Goal: Task Accomplishment & Management: Complete application form

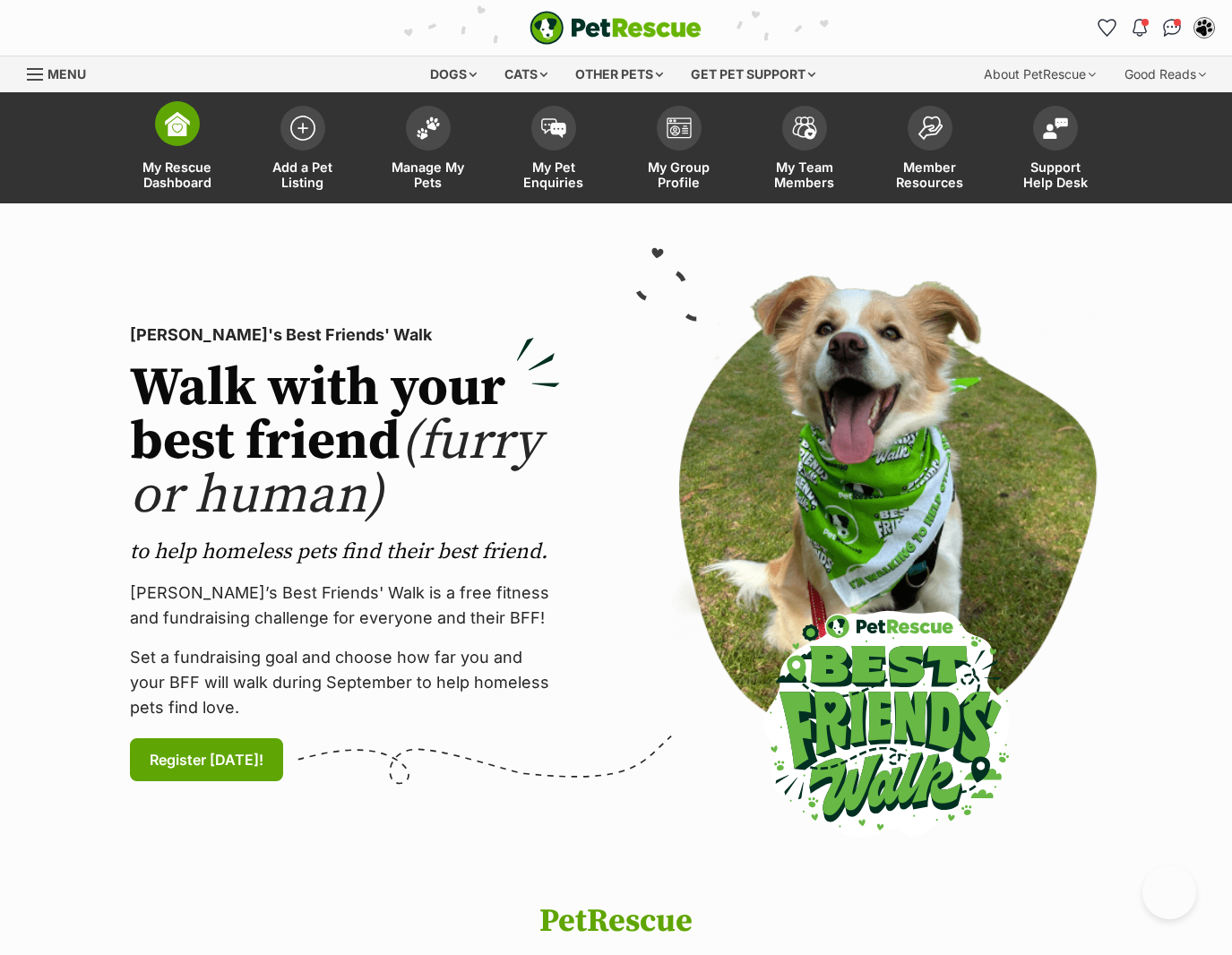
click at [171, 154] on link "My Rescue Dashboard" at bounding box center [177, 150] width 125 height 106
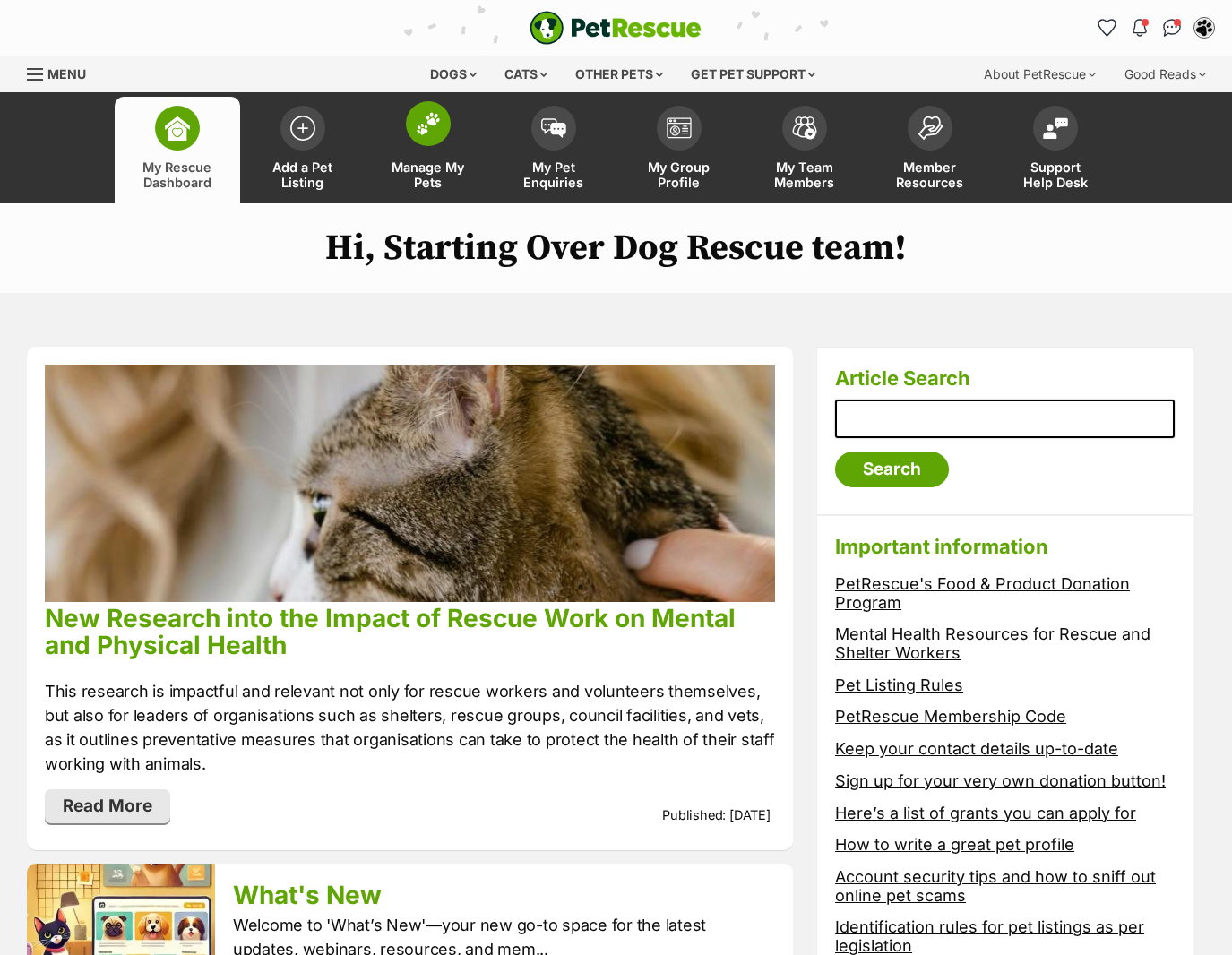
click at [408, 147] on link "Manage My Pets" at bounding box center [428, 150] width 125 height 106
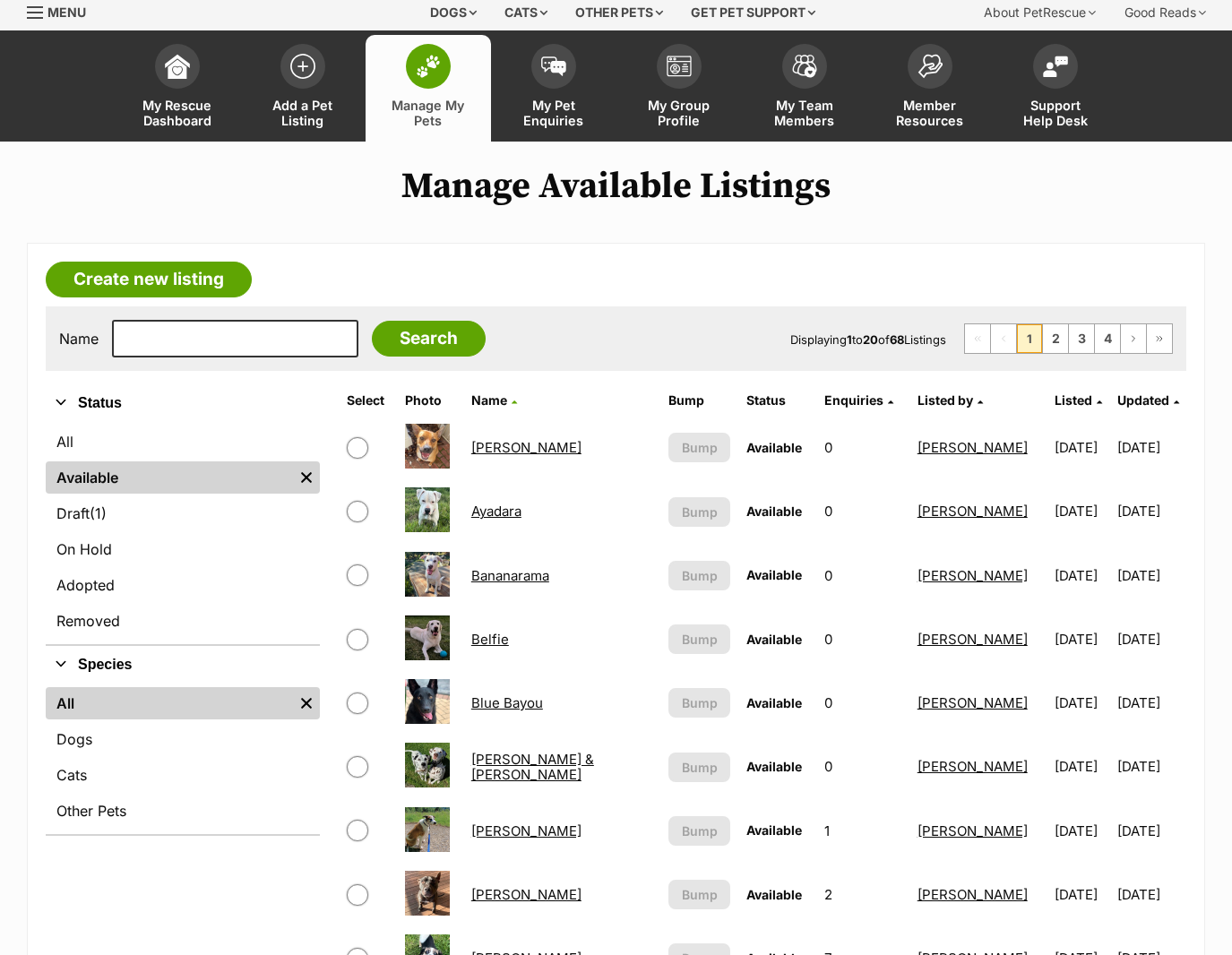
scroll to position [179, 0]
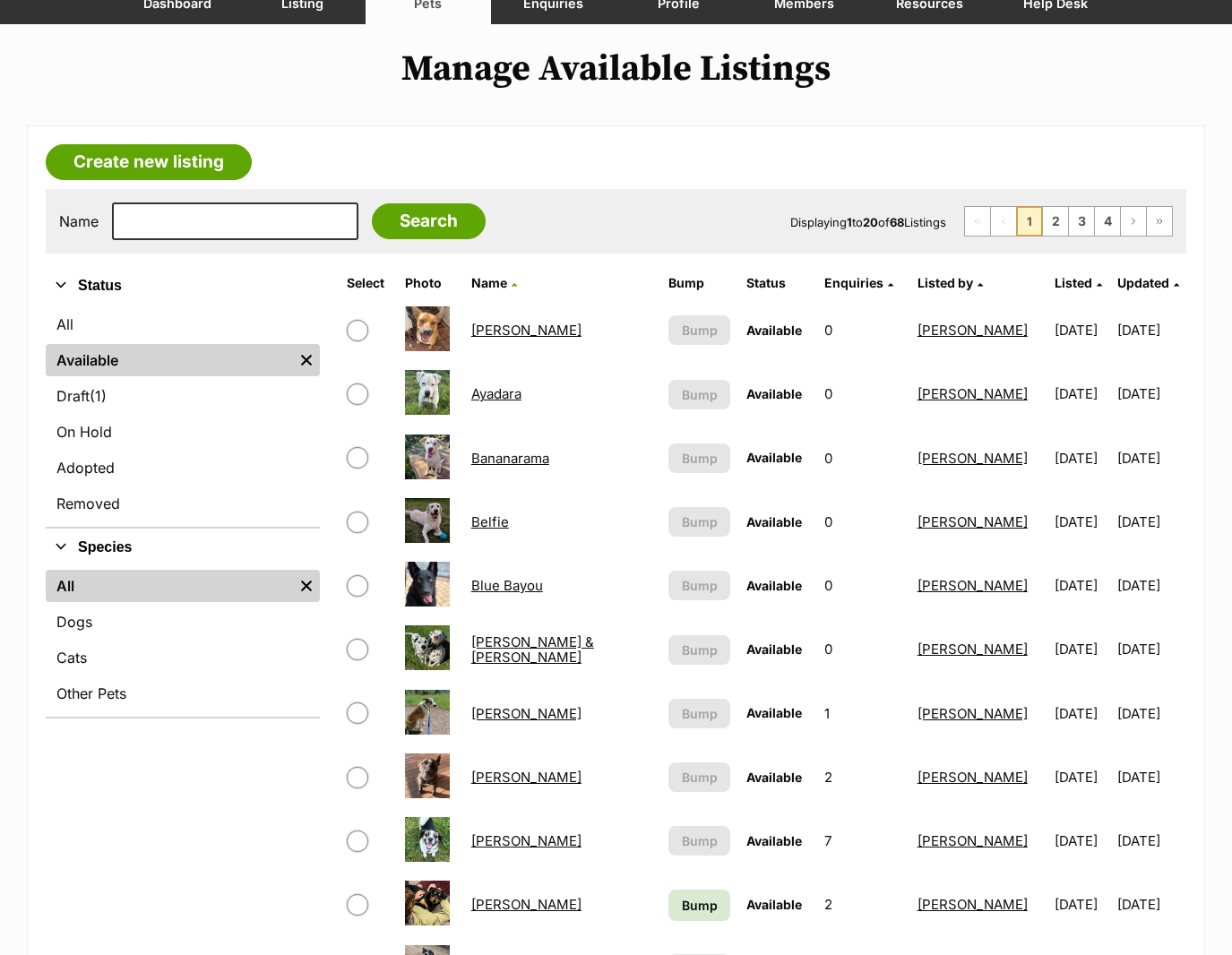
click at [503, 589] on link "Blue Bayou" at bounding box center [508, 586] width 72 height 17
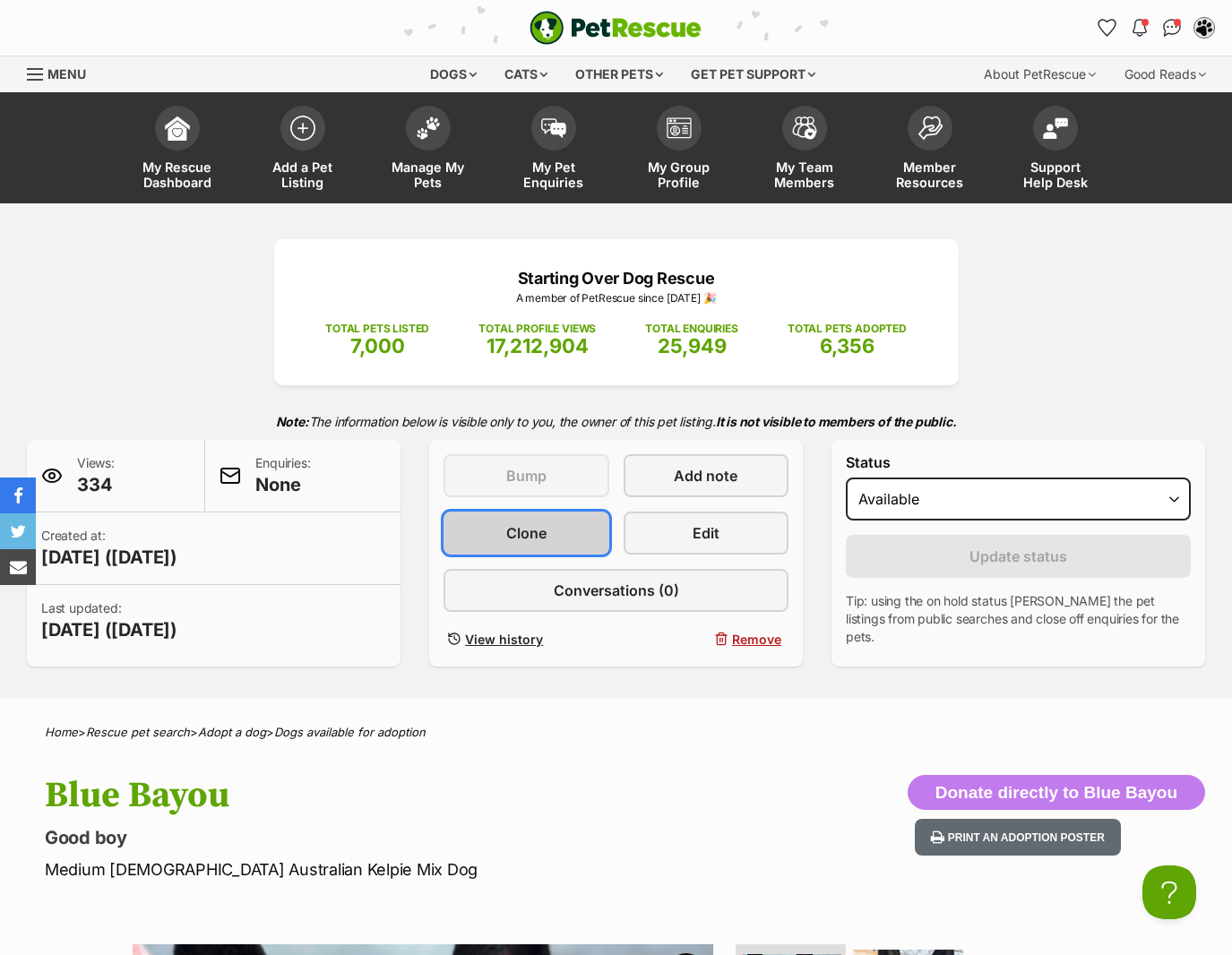
click at [535, 526] on span "Clone" at bounding box center [526, 533] width 40 height 22
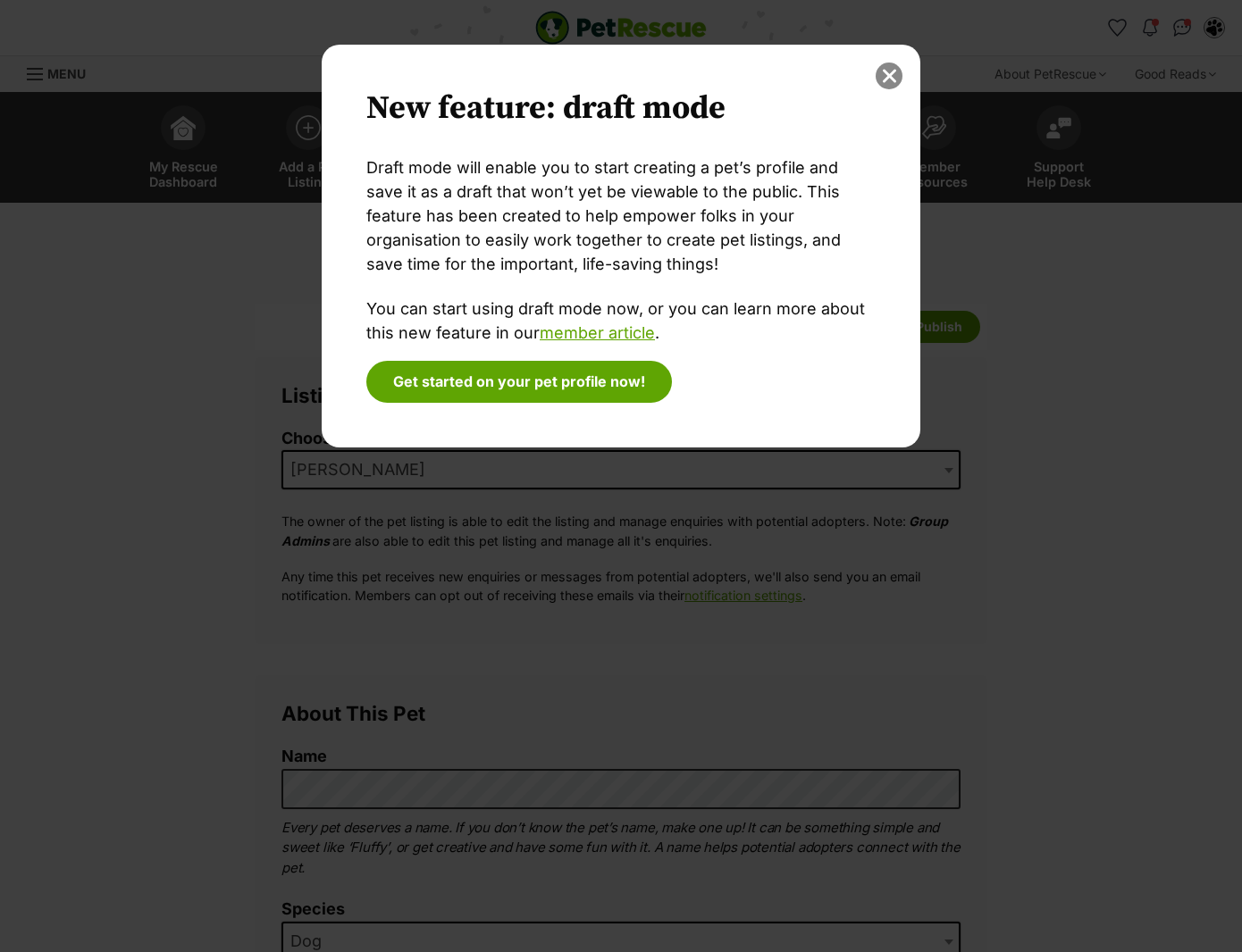
click at [889, 78] on button "close" at bounding box center [889, 76] width 27 height 26
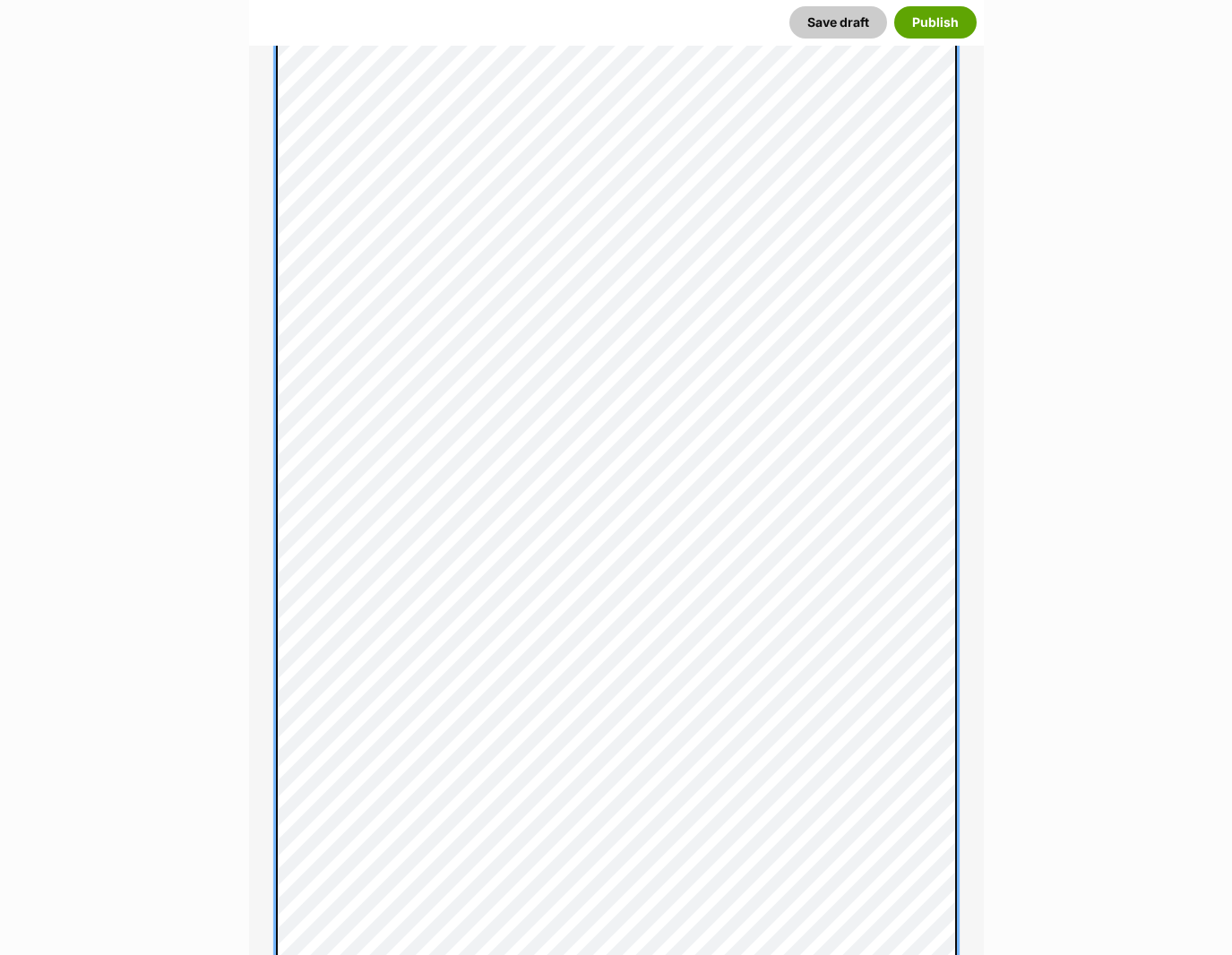
scroll to position [903, 0]
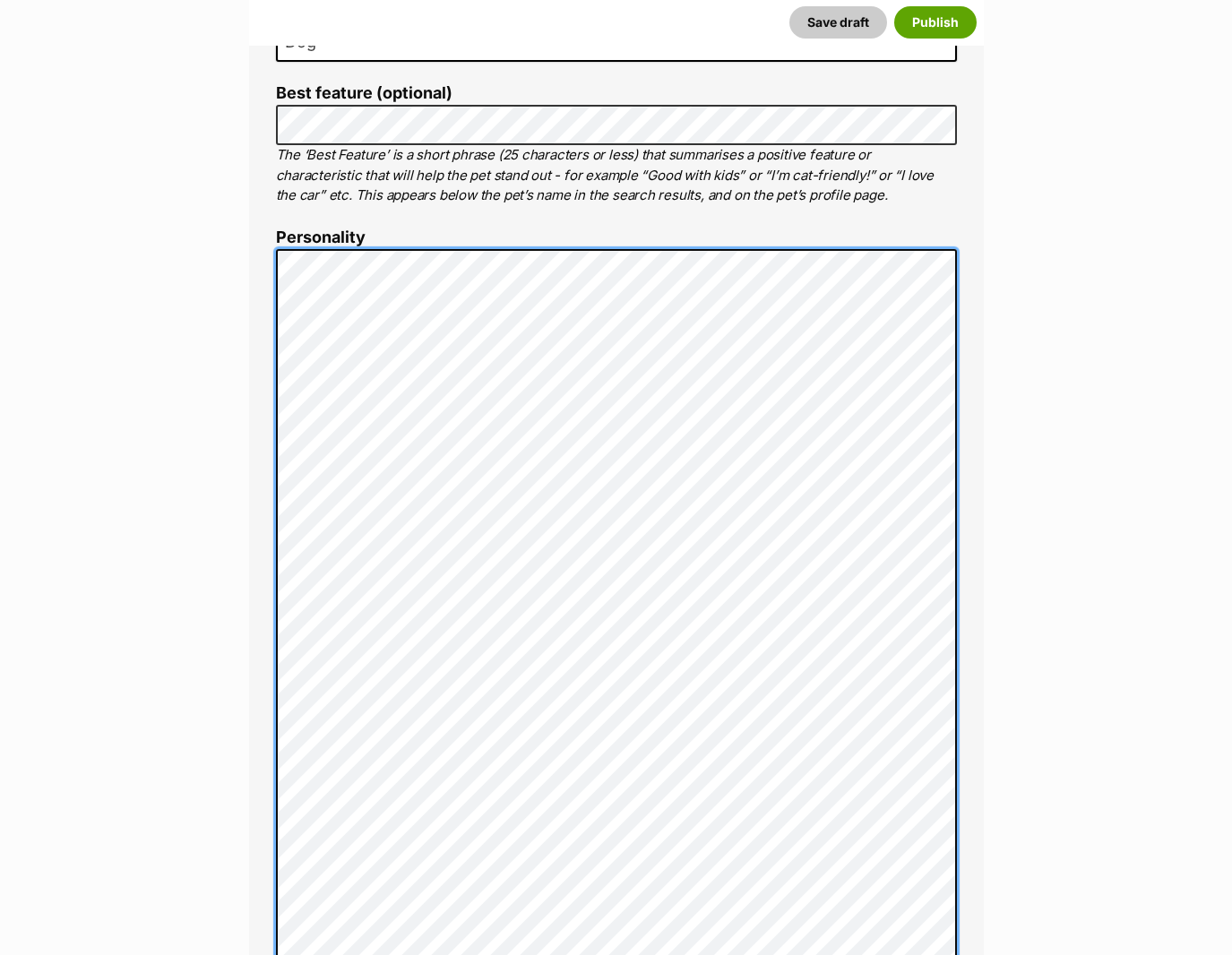
click at [273, 256] on div "About This Pet Name Henlo there, it looks like you might be using the pet name …" at bounding box center [616, 924] width 735 height 2298
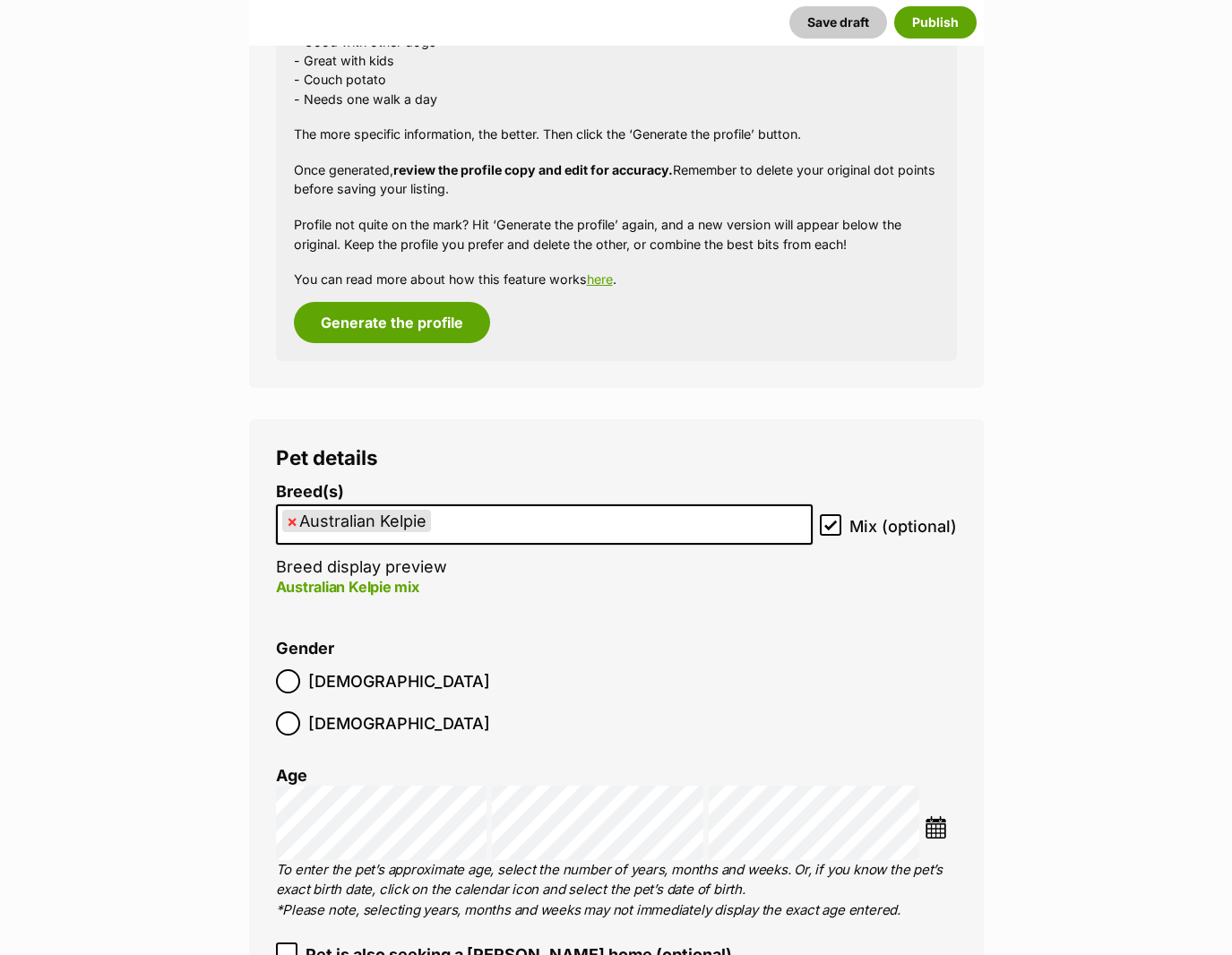
scroll to position [2605, 0]
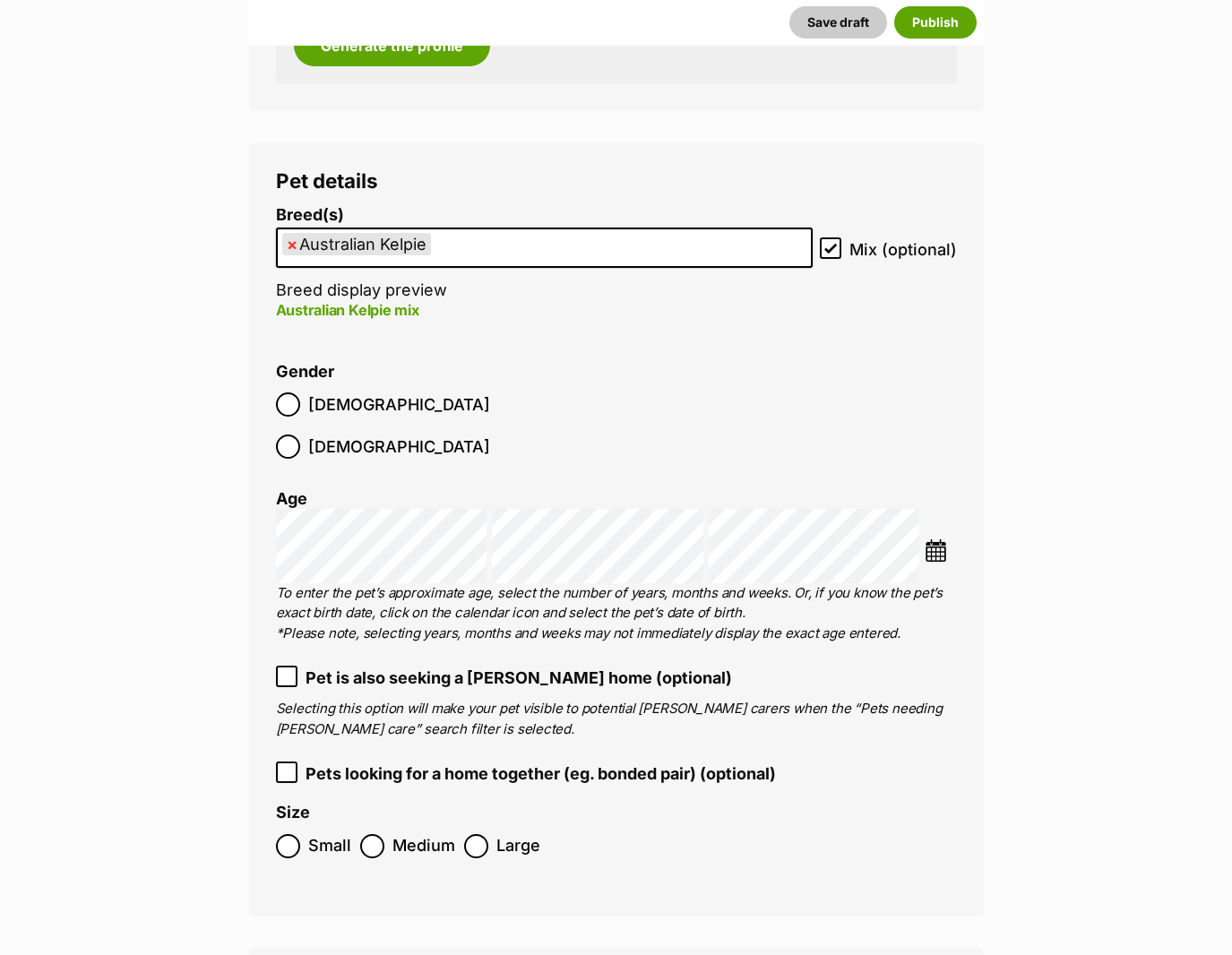
click at [290, 239] on span "×" at bounding box center [291, 244] width 10 height 23
select select
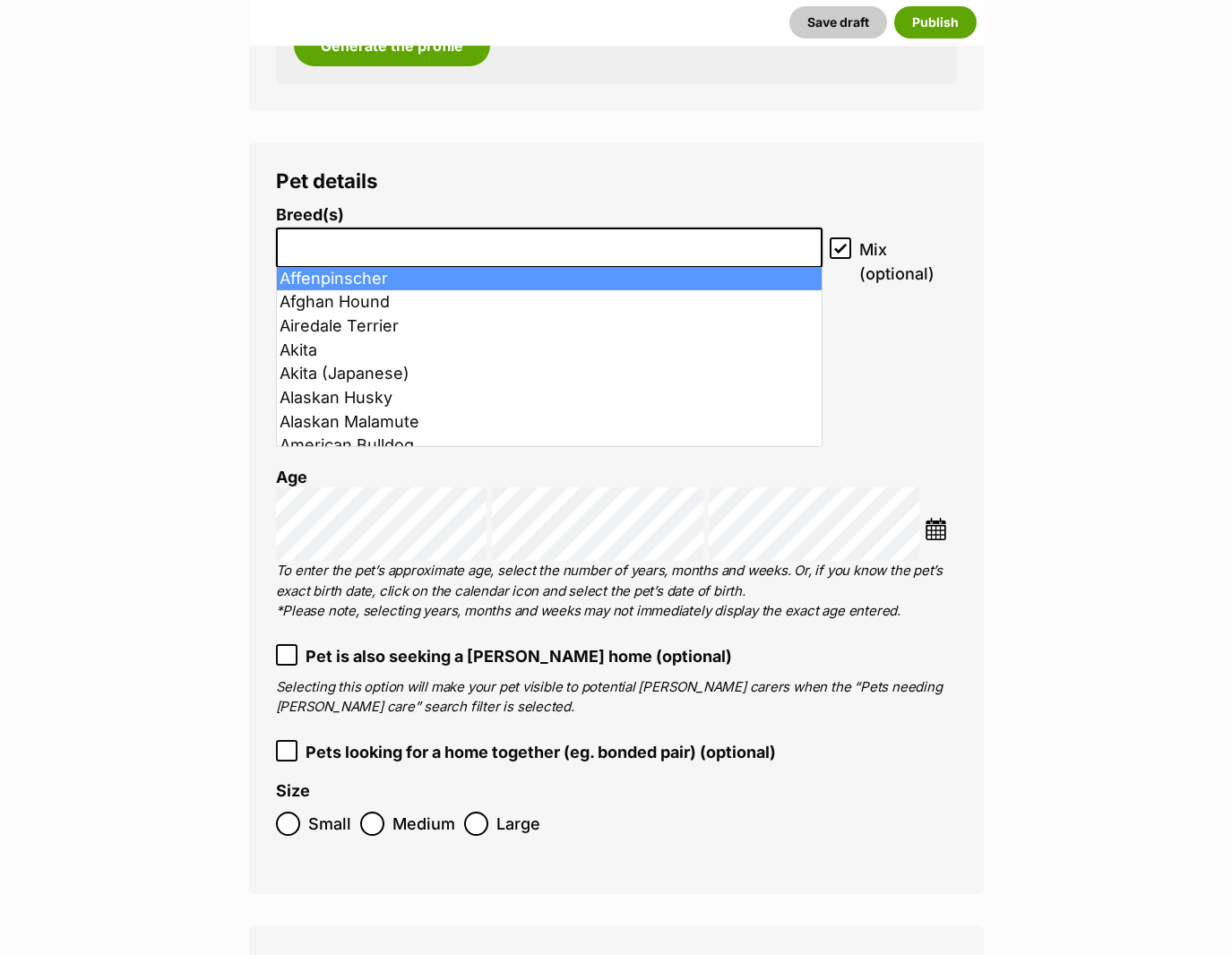
click at [292, 247] on input "search" at bounding box center [550, 243] width 535 height 19
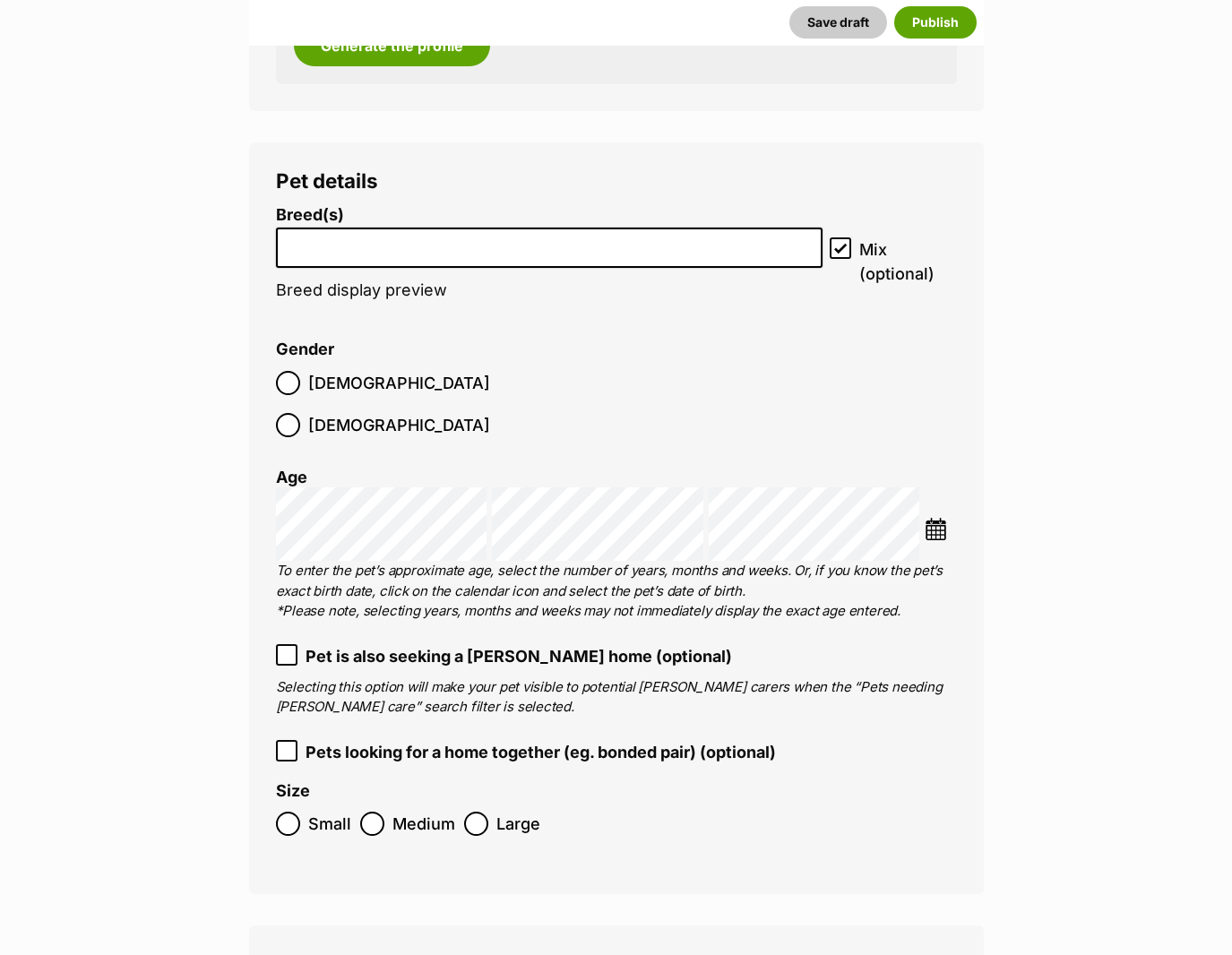
click at [296, 252] on input "search" at bounding box center [550, 243] width 535 height 19
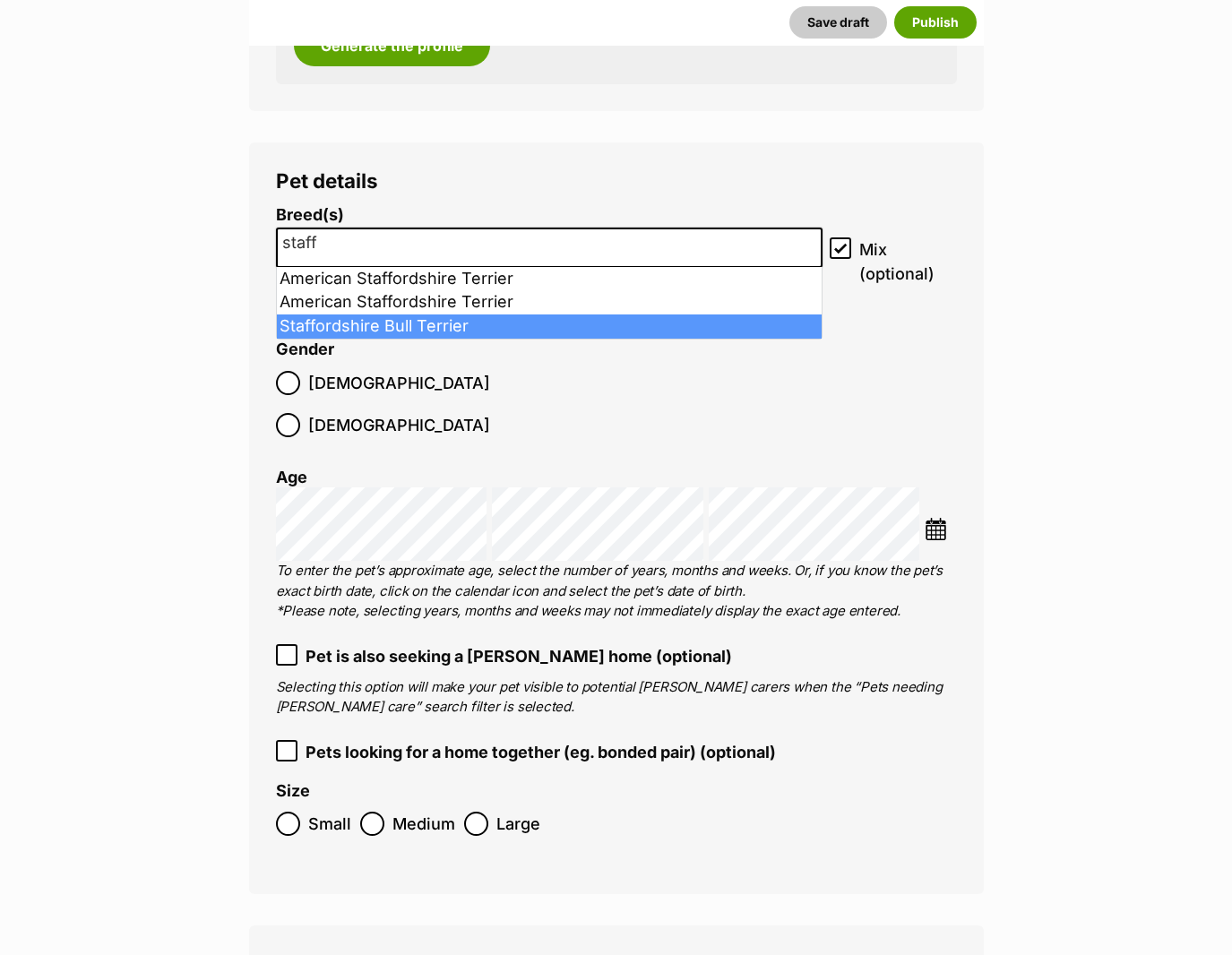
type input "staff"
select select "198"
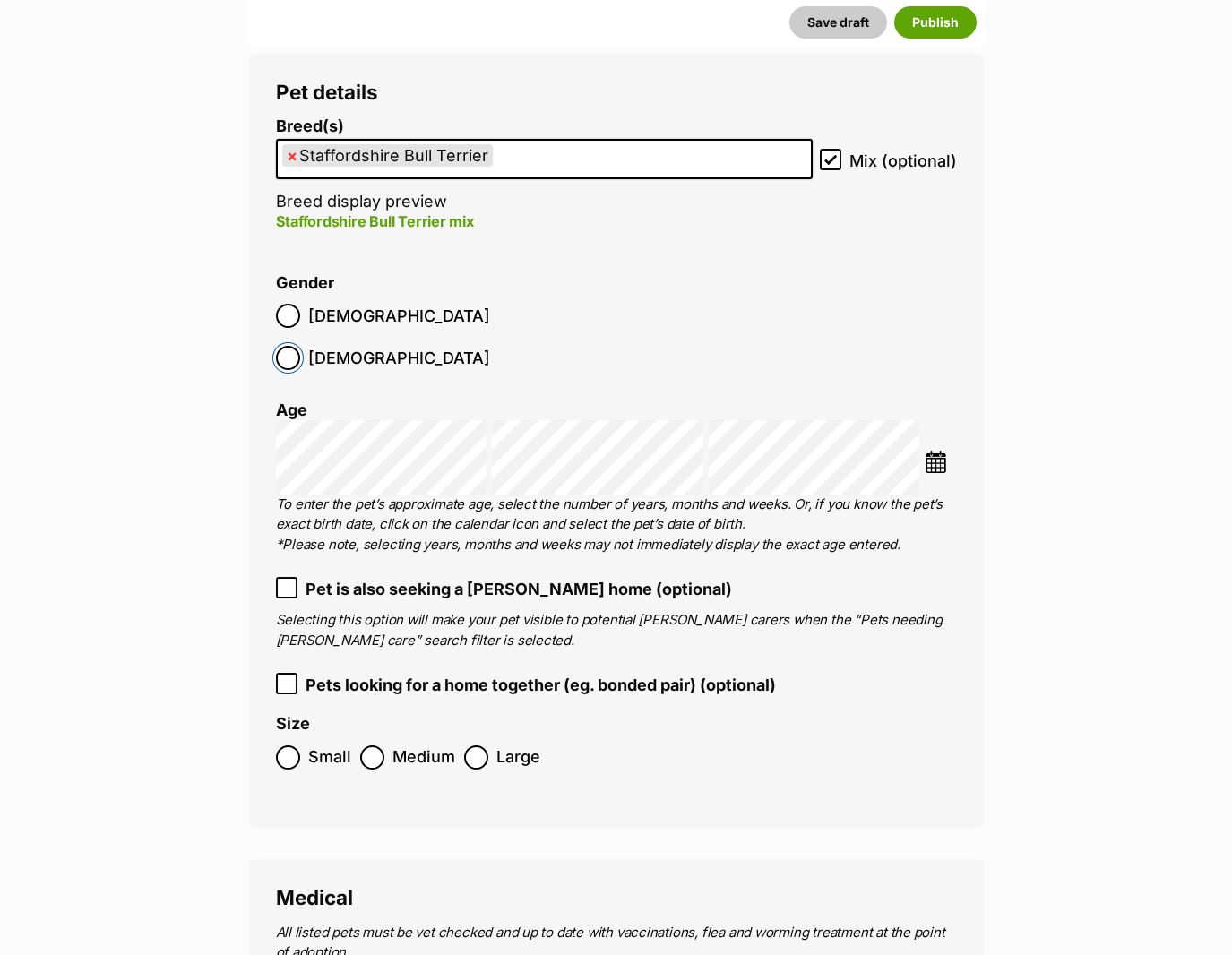
scroll to position [2695, 0]
click at [938, 450] on img at bounding box center [936, 461] width 23 height 23
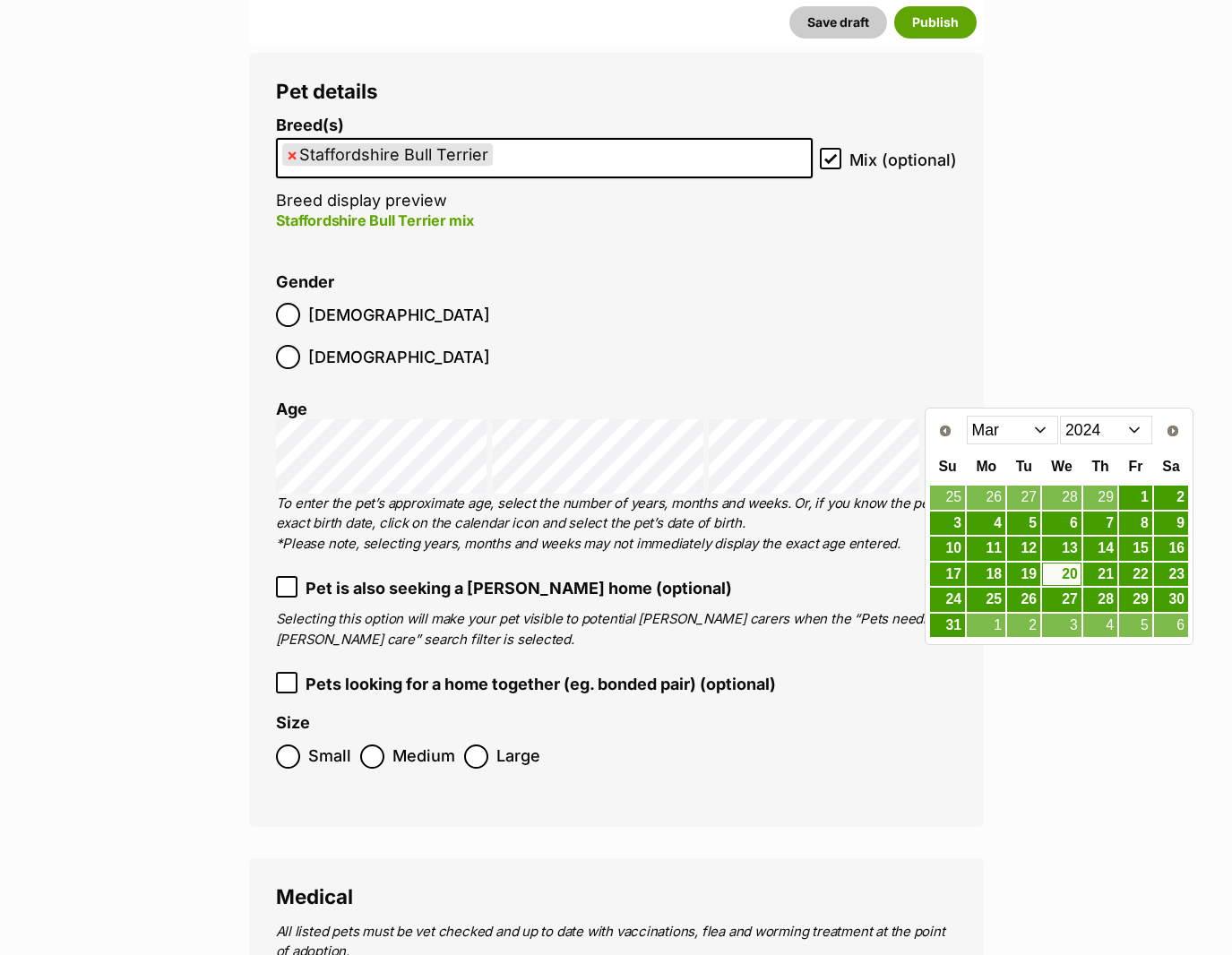
click at [1039, 432] on select "Jan Feb Mar Apr May Jun Jul Aug Sep Oct Nov Dec" at bounding box center [1013, 430] width 92 height 28
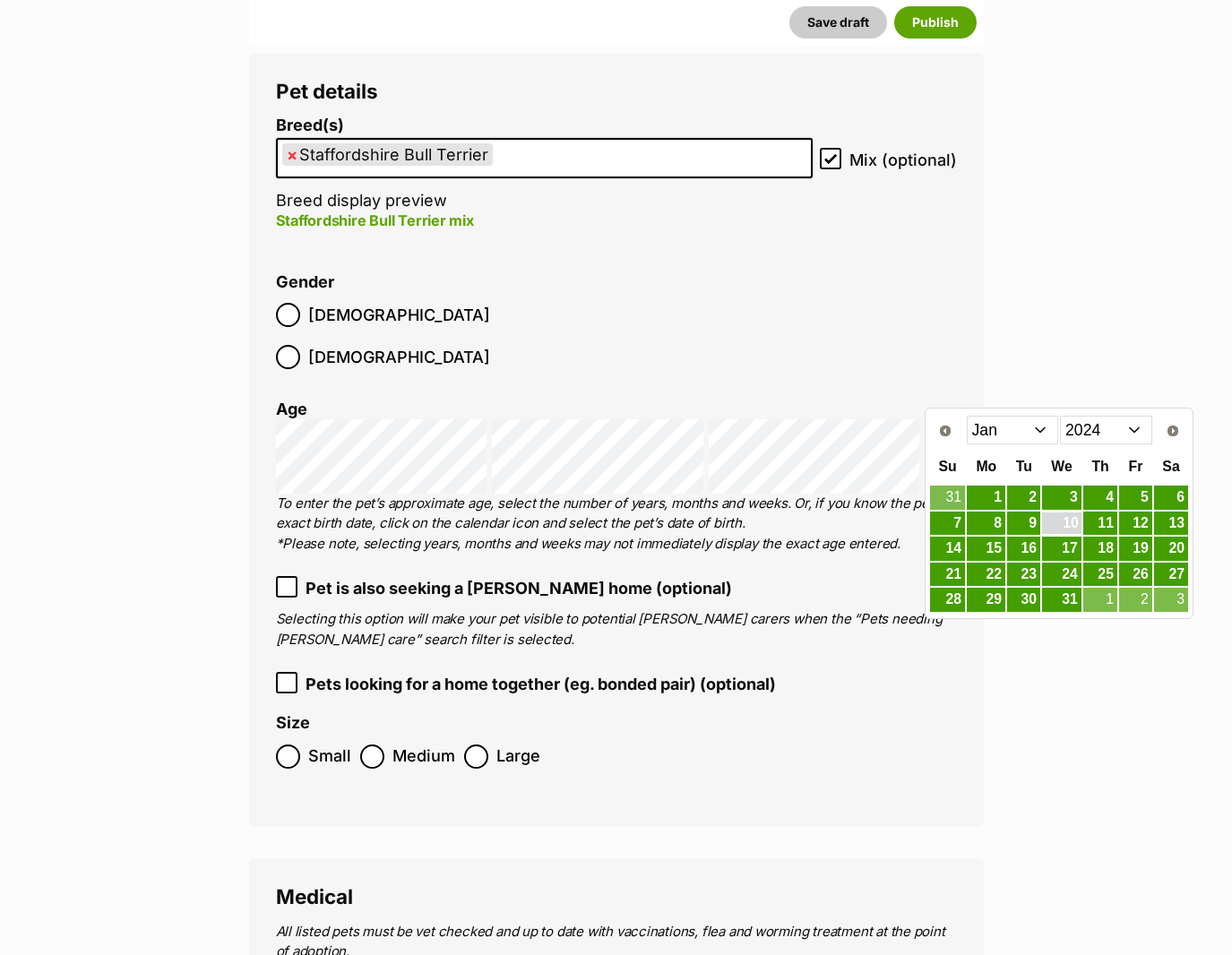
click at [1073, 520] on link "10" at bounding box center [1062, 524] width 40 height 23
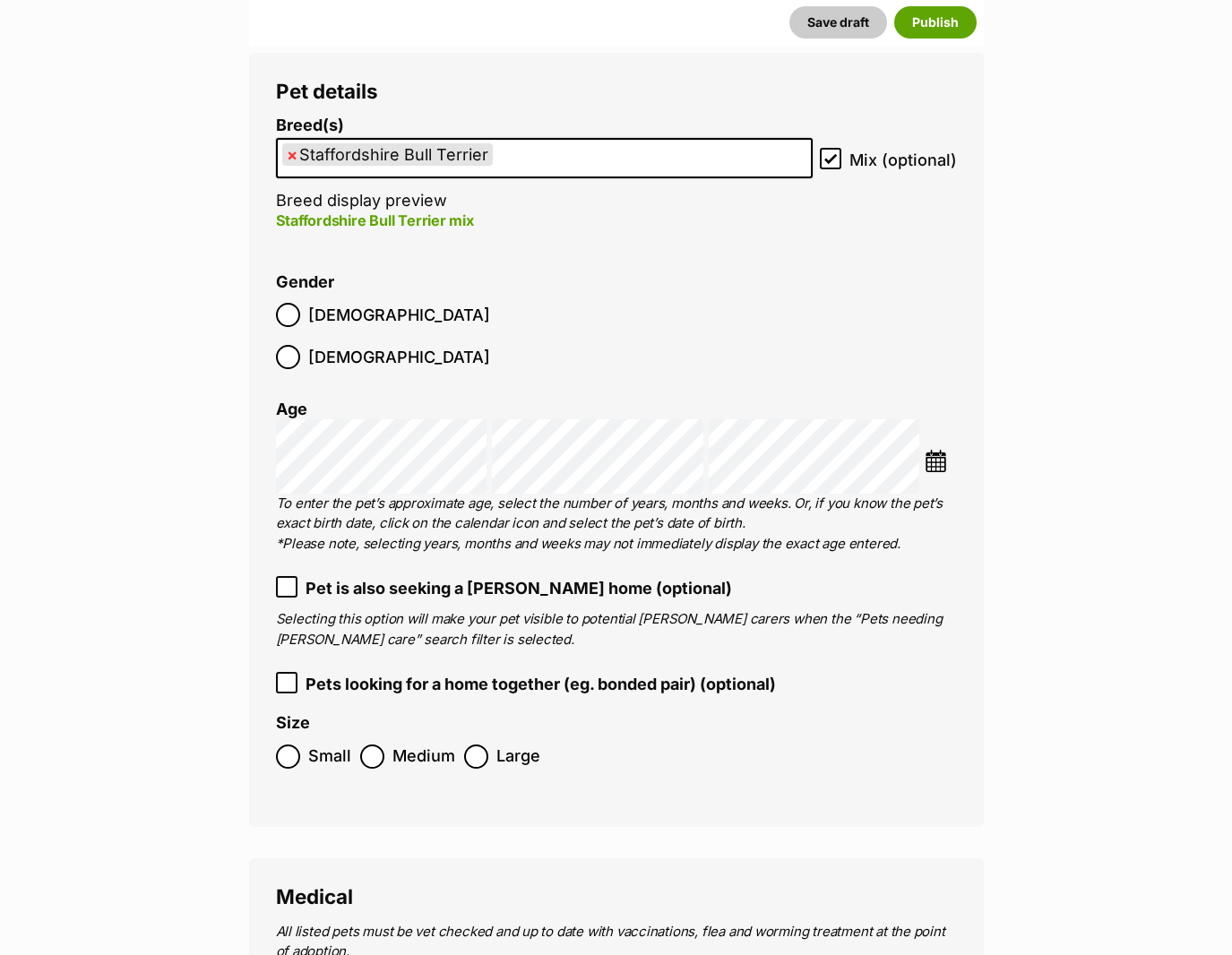
click at [934, 434] on div "Choose Date" at bounding box center [616, 457] width 681 height 74
click at [939, 450] on img at bounding box center [936, 461] width 23 height 23
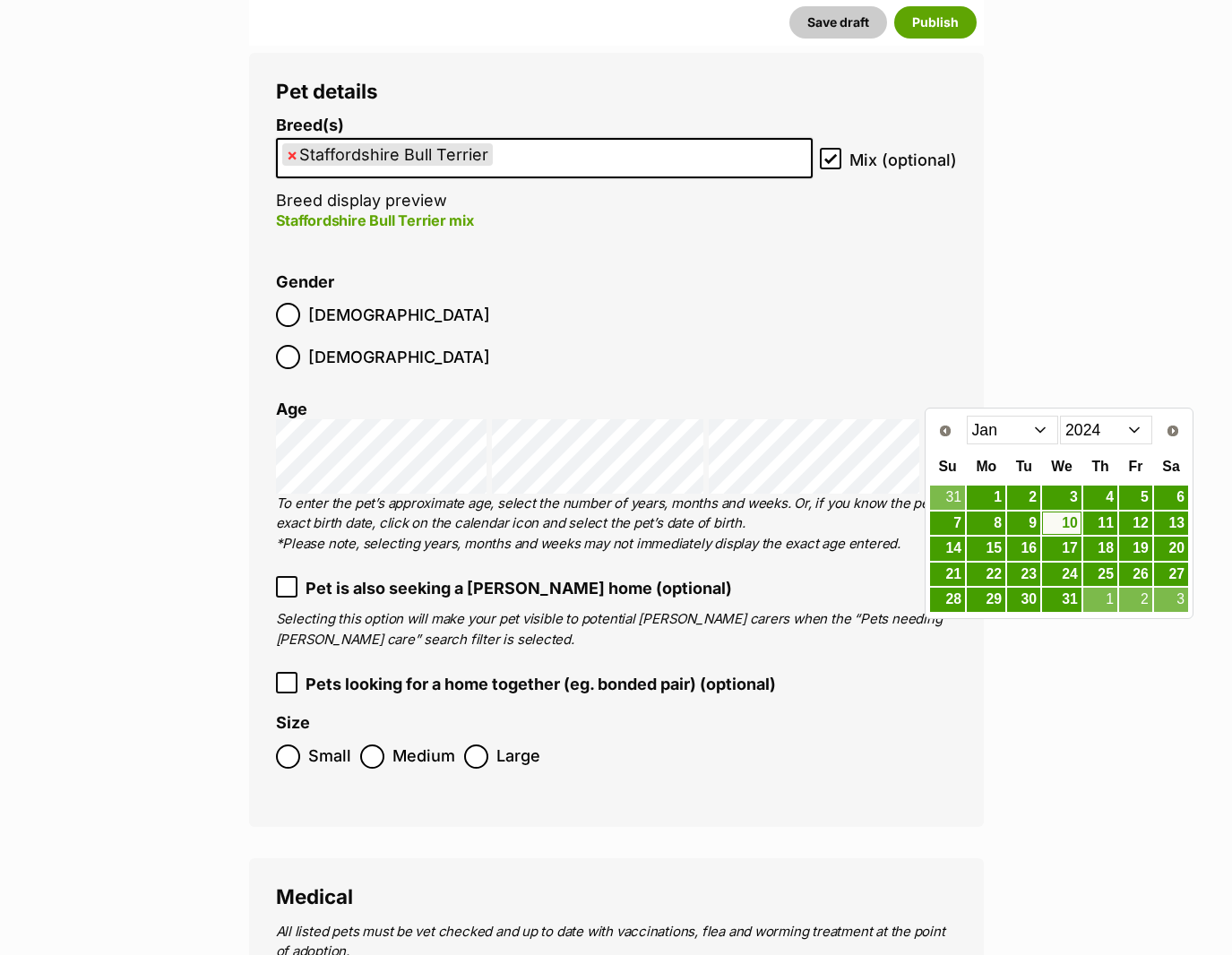
click at [1141, 425] on select "2014 2015 2016 2017 2018 2019 2020 2021 2022 2023 2024 2025" at bounding box center [1106, 430] width 92 height 28
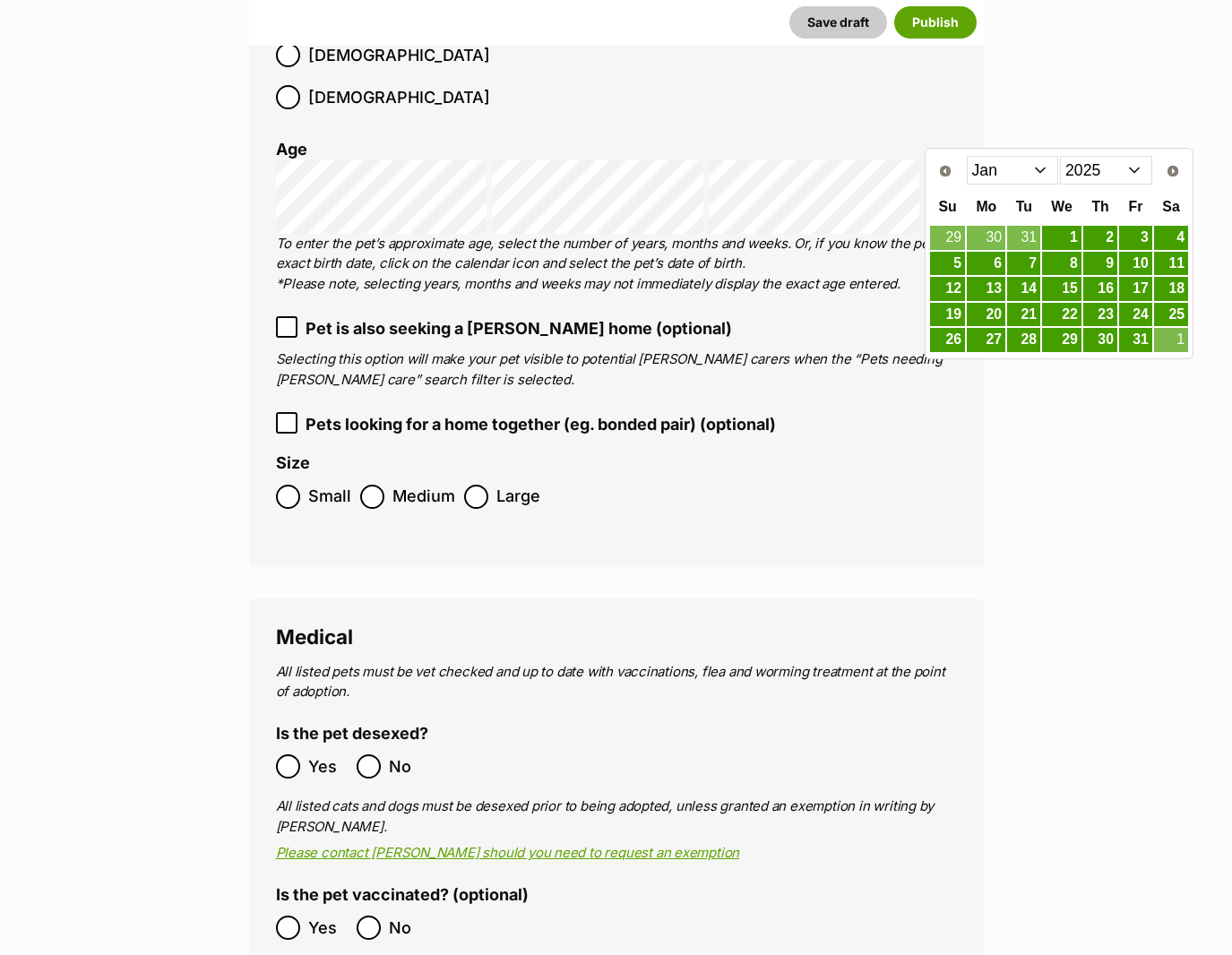
scroll to position [2964, 0]
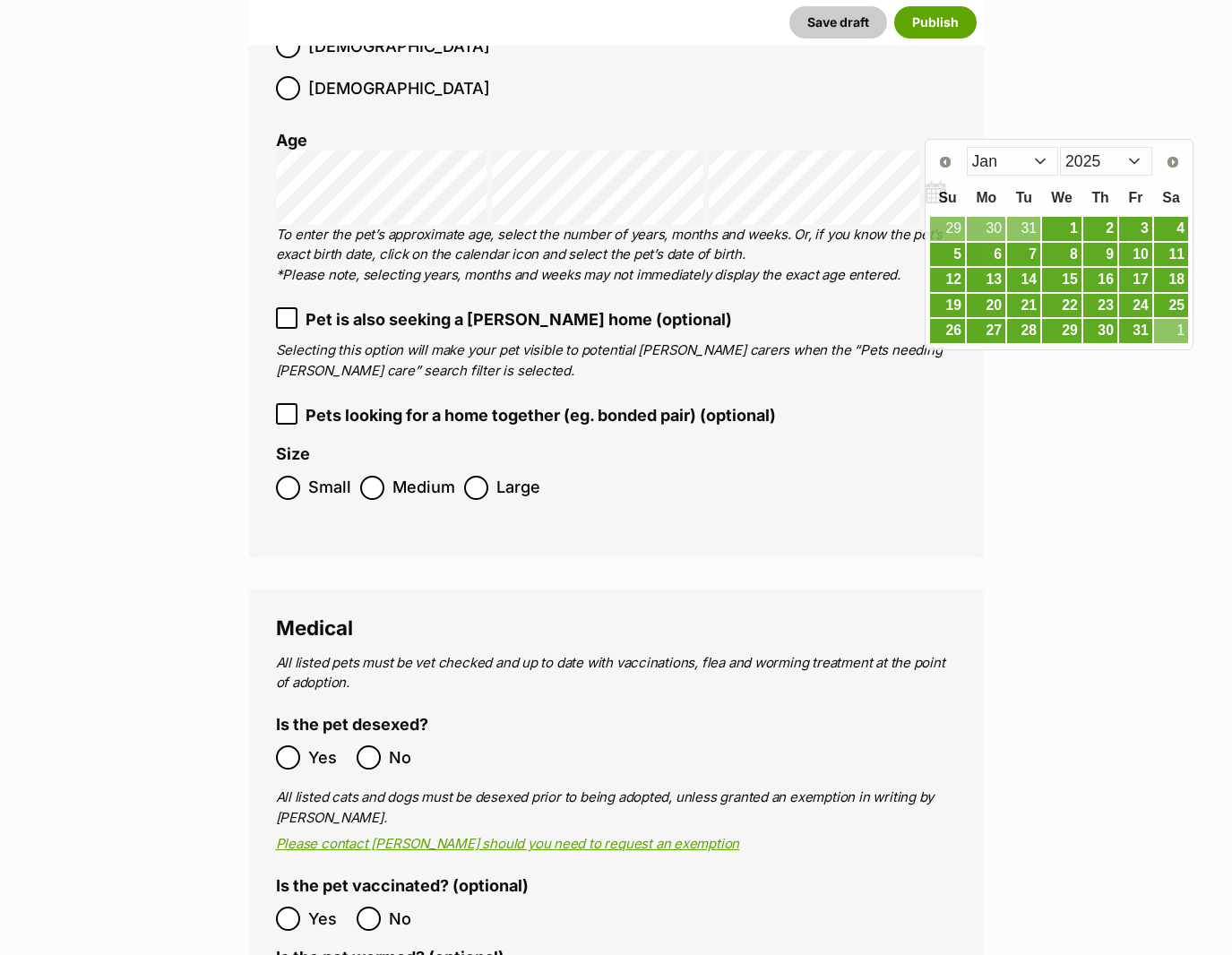
click at [938, 467] on ol "Small Medium Large" at bounding box center [616, 488] width 681 height 42
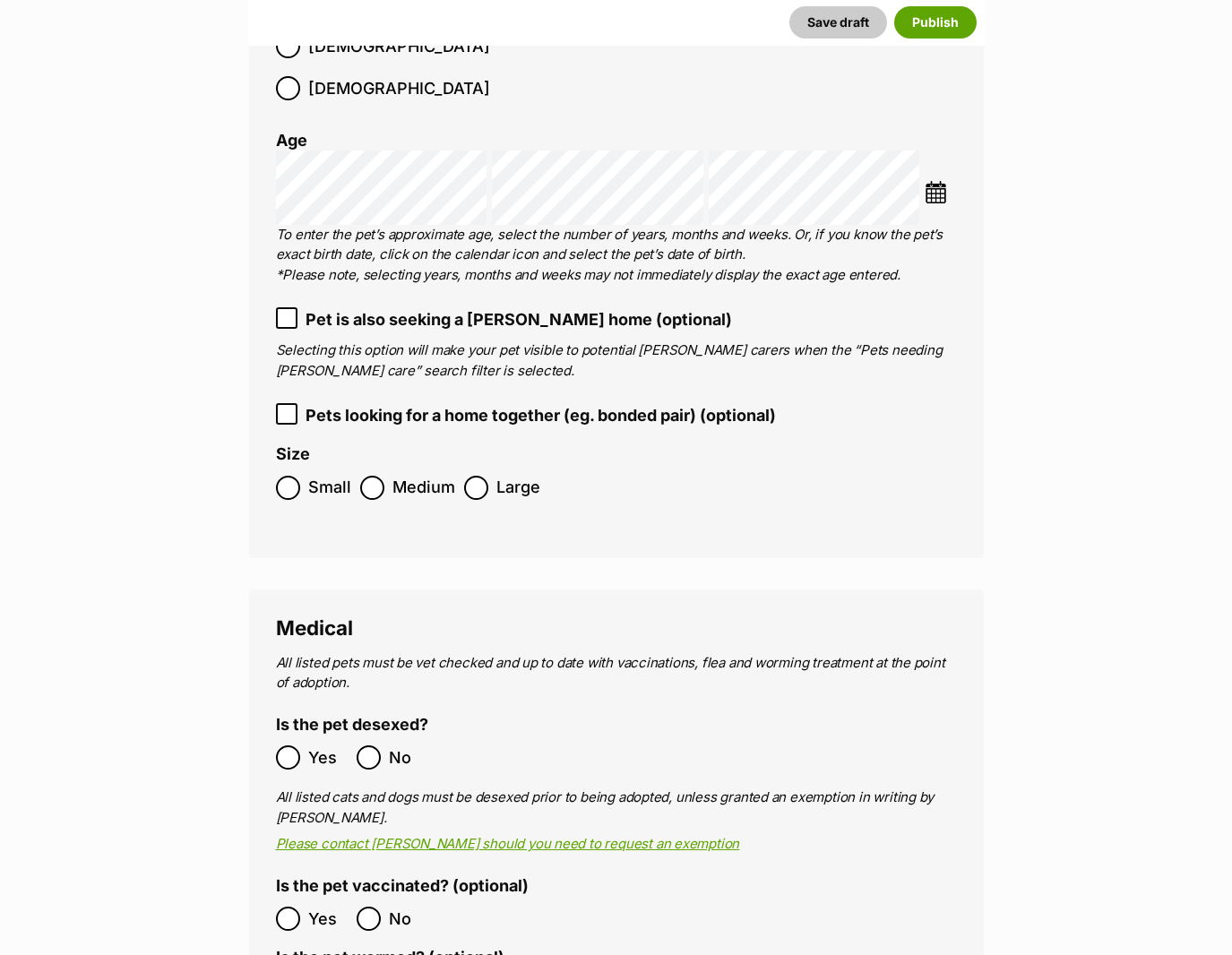
click at [936, 181] on img at bounding box center [936, 193] width 23 height 23
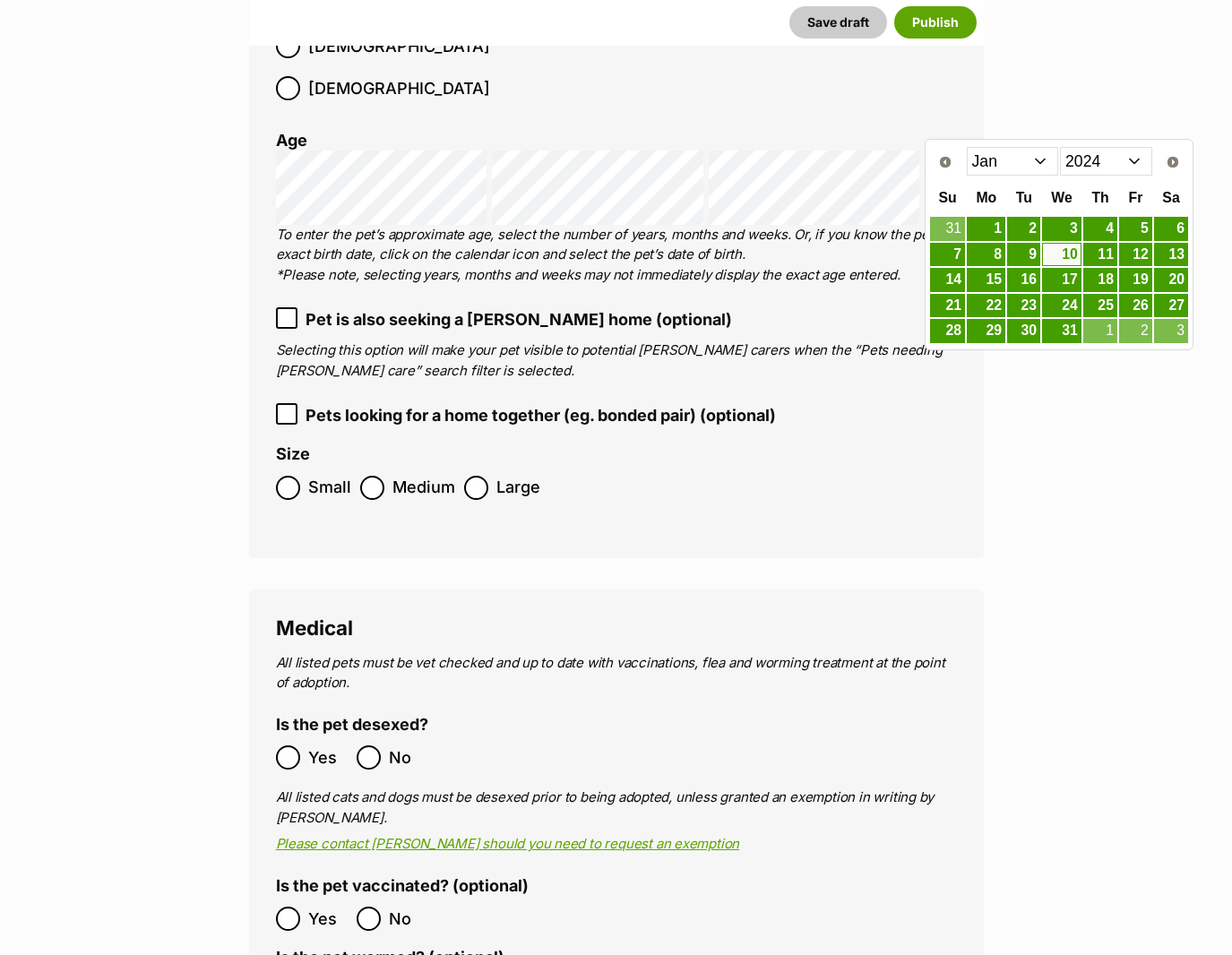
click at [1119, 147] on select "2014 2015 2016 2017 2018 2019 2020 2021 2022 2023 2024 2025" at bounding box center [1106, 161] width 92 height 28
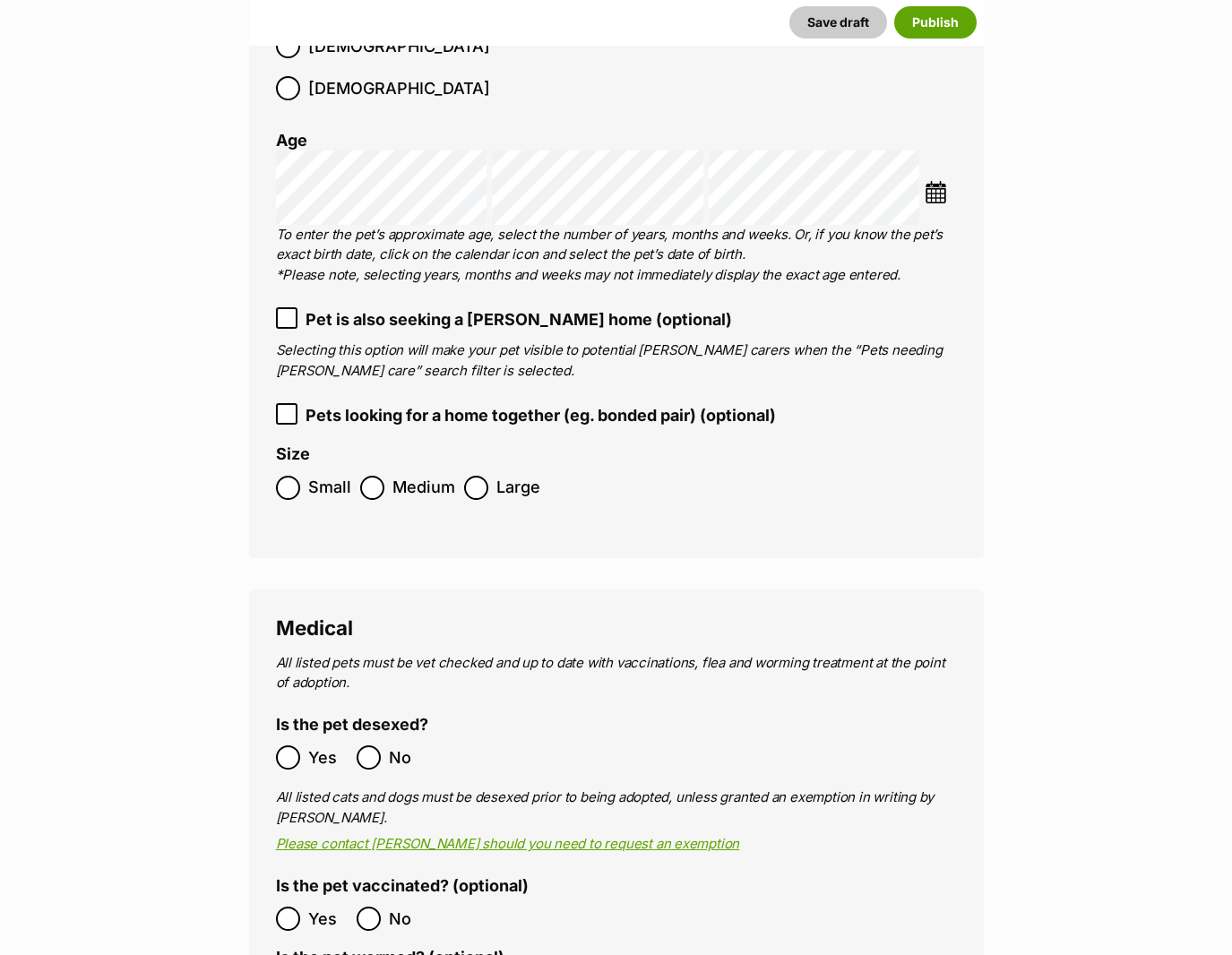
click at [931, 168] on div "Choose Date" at bounding box center [940, 188] width 31 height 40
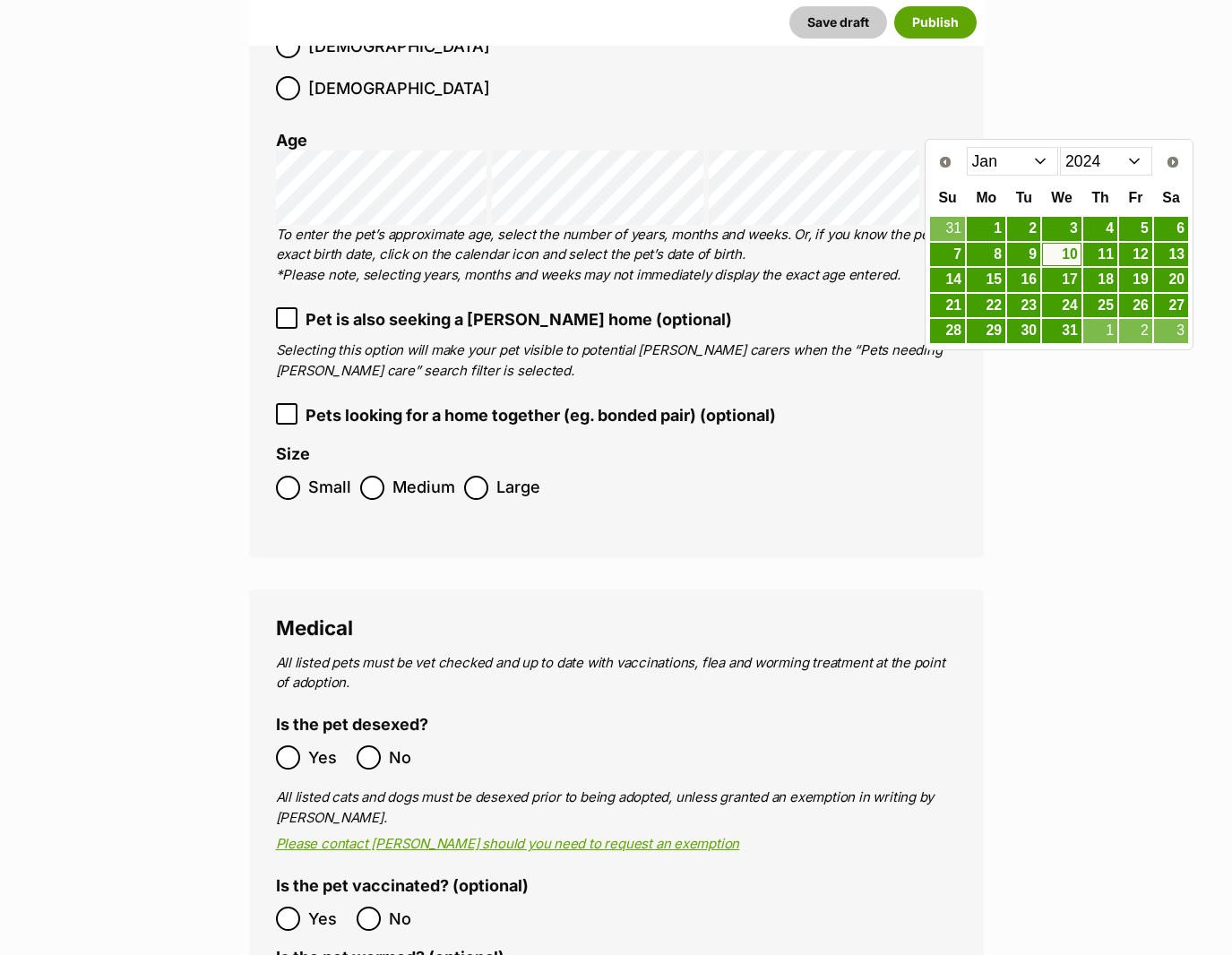
click at [1113, 163] on select "2014 2015 2016 2017 2018 2019 2020 2021 2022 2023 2024 2025" at bounding box center [1106, 161] width 92 height 28
click at [1129, 252] on link "10" at bounding box center [1135, 255] width 33 height 23
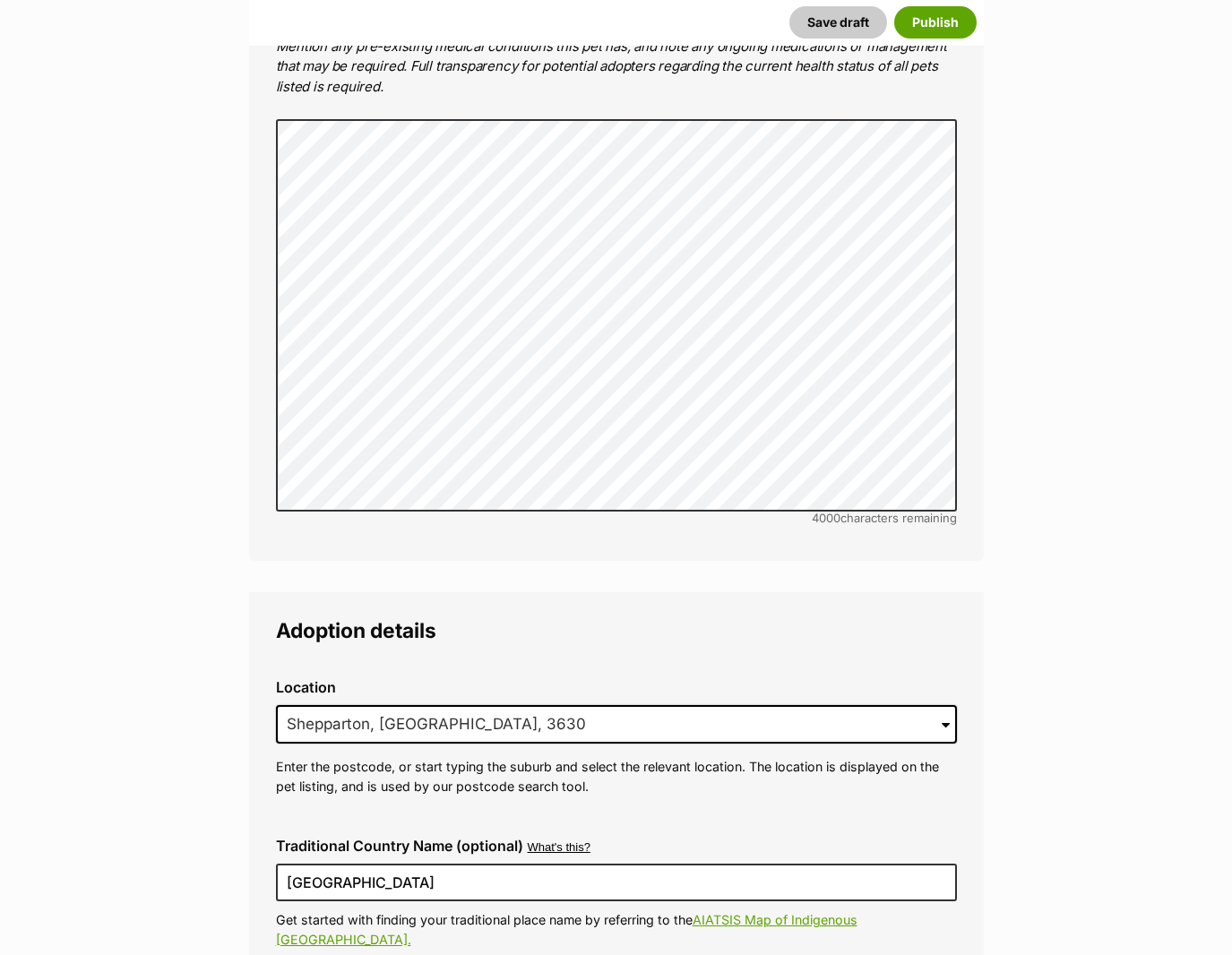
scroll to position [4129, 0]
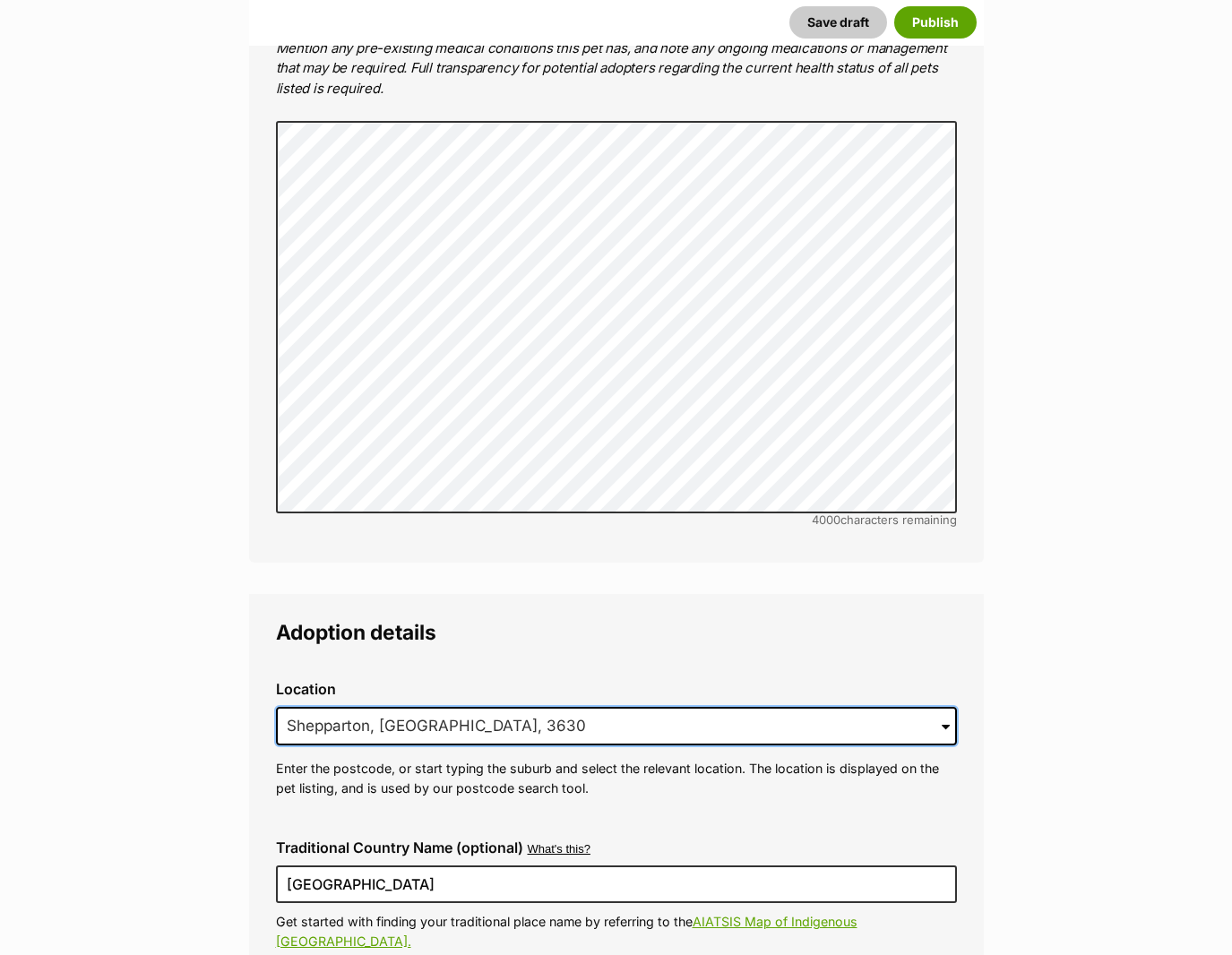
click at [504, 707] on input "Shepparton, VIC, 3630" at bounding box center [616, 727] width 681 height 40
drag, startPoint x: 501, startPoint y: 681, endPoint x: -36, endPoint y: 641, distance: 538.5
click at [0, 641] on html "Skip to main content Log in to favourite this pet Log in Or sign up Search PetR…" at bounding box center [616, 437] width 1232 height 9130
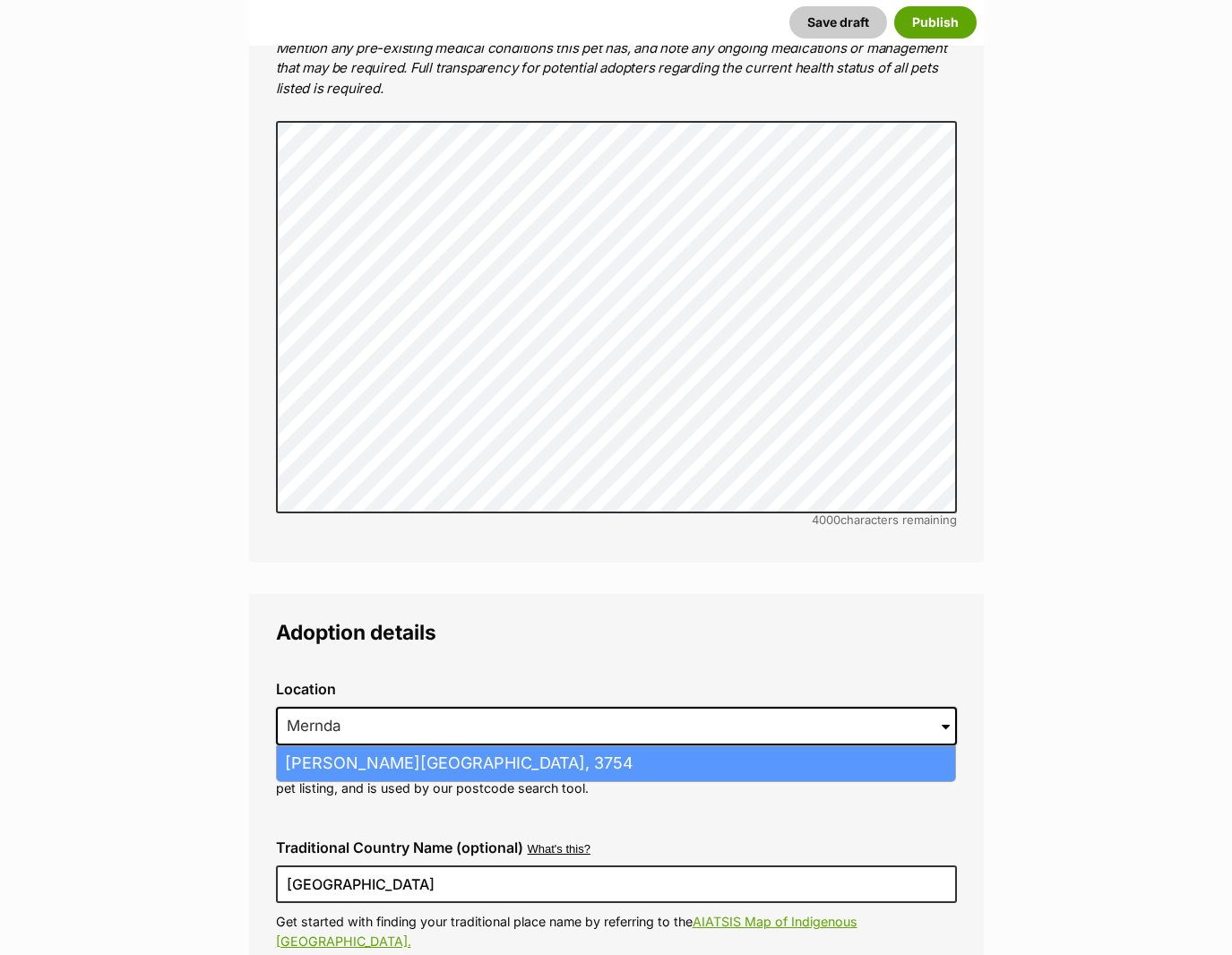
click at [327, 746] on li "Mernda, Victoria, 3754" at bounding box center [616, 763] width 679 height 35
type input "Mernda, Victoria, 3754"
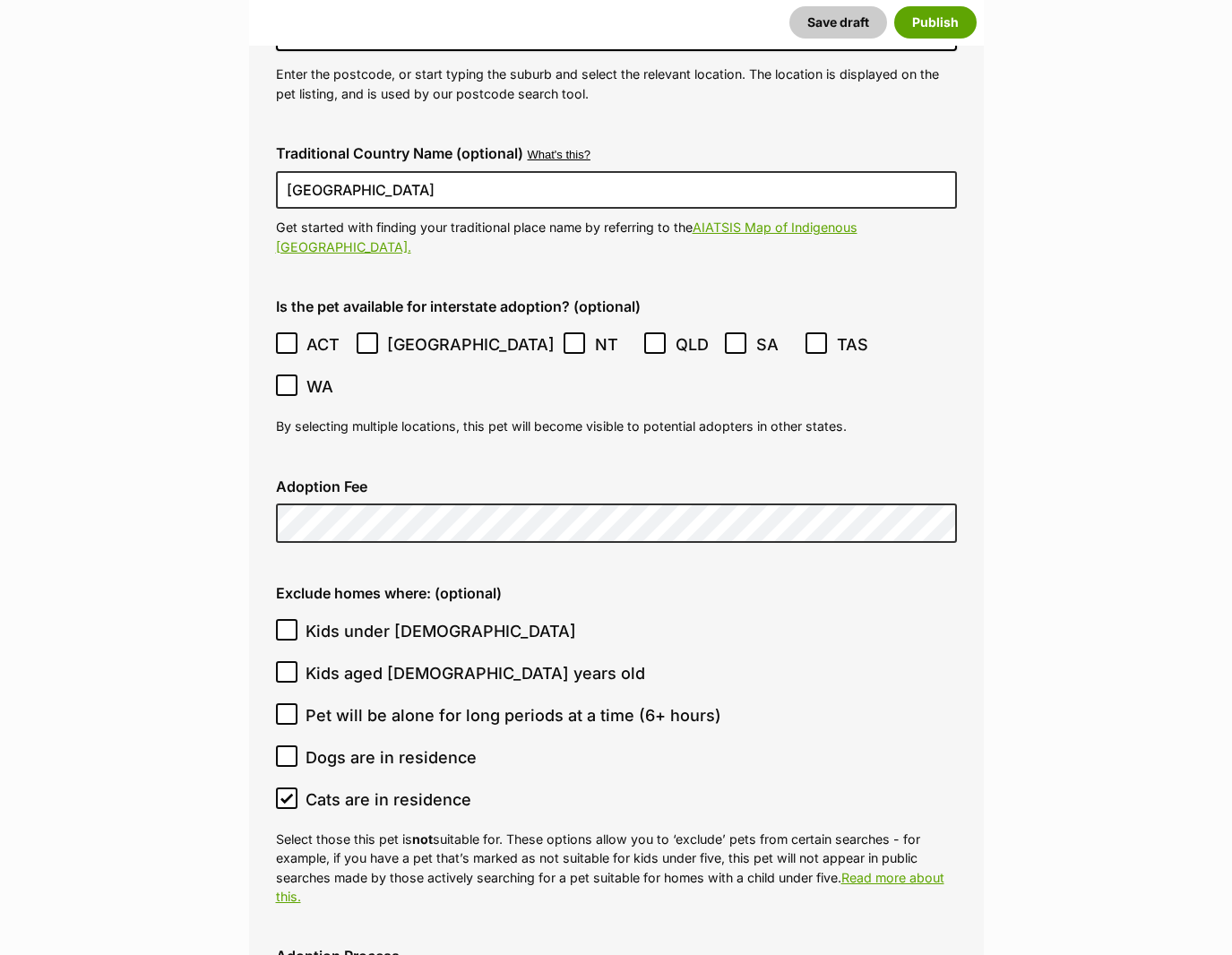
scroll to position [4845, 0]
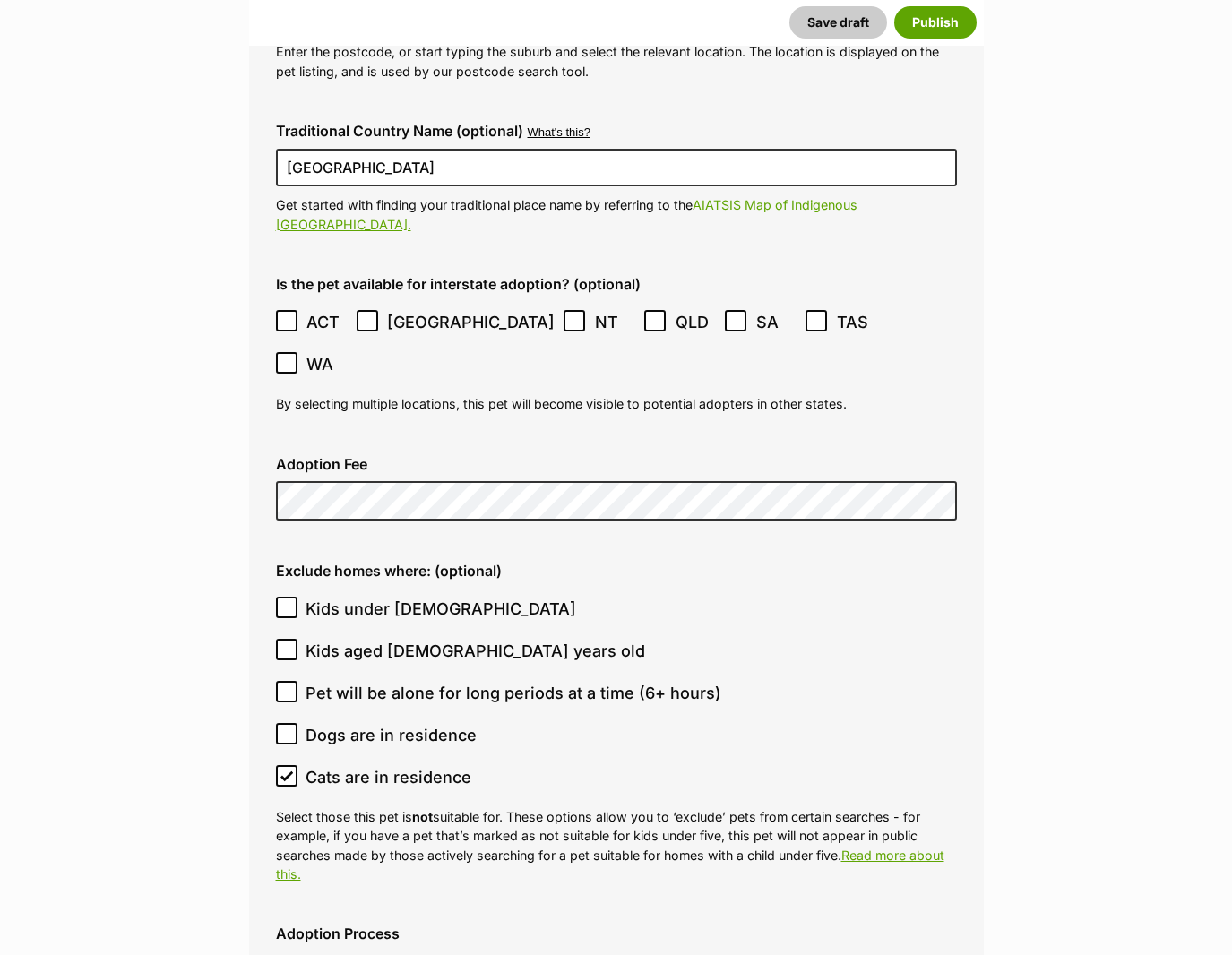
click at [289, 770] on icon at bounding box center [286, 776] width 12 height 12
click at [289, 765] on input "Cats are in residence" at bounding box center [287, 776] width 22 height 22
checkbox input "false"
click at [289, 601] on icon at bounding box center [286, 607] width 12 height 12
click at [289, 597] on input "Kids under [DEMOGRAPHIC_DATA]" at bounding box center [287, 608] width 22 height 22
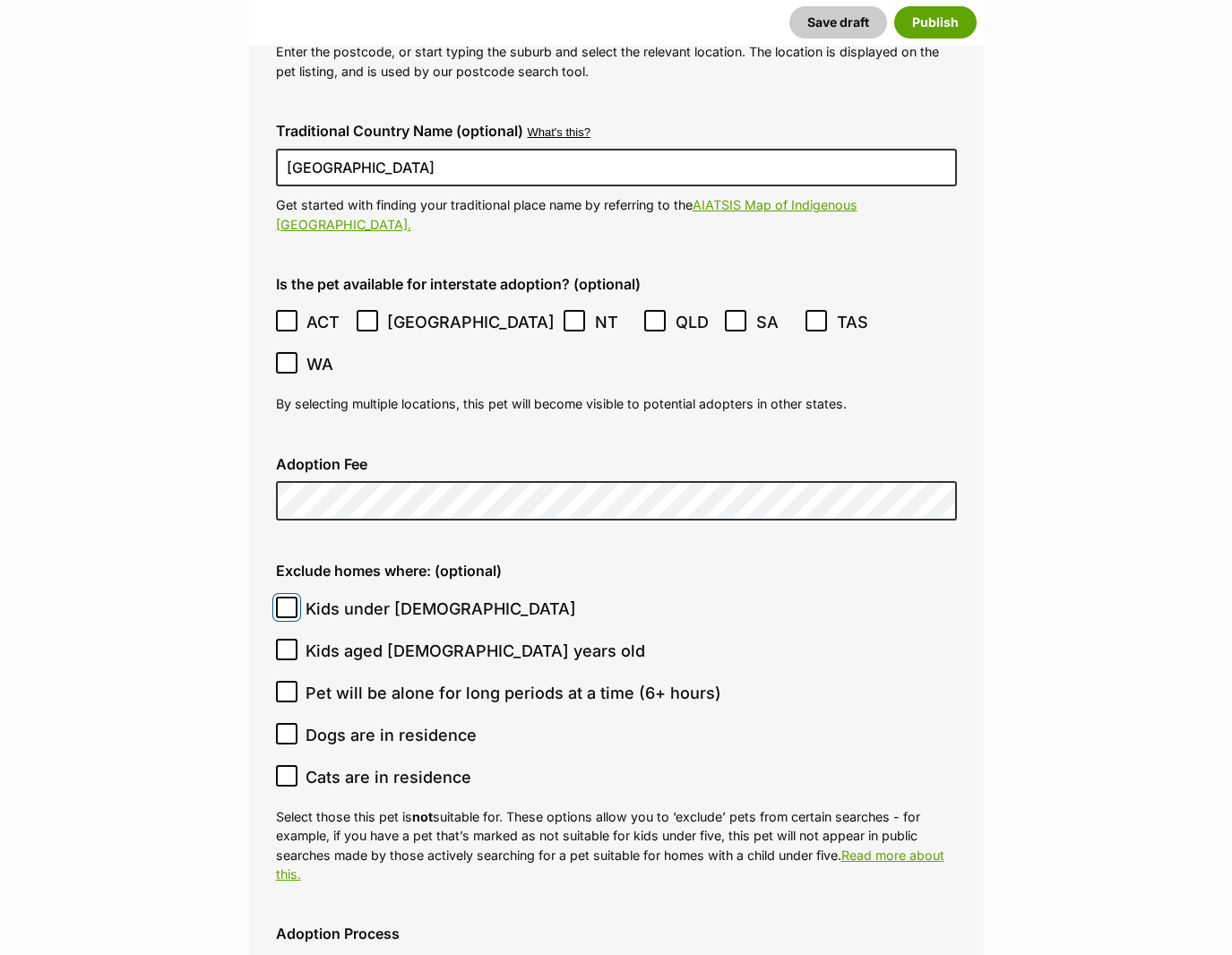
checkbox input "true"
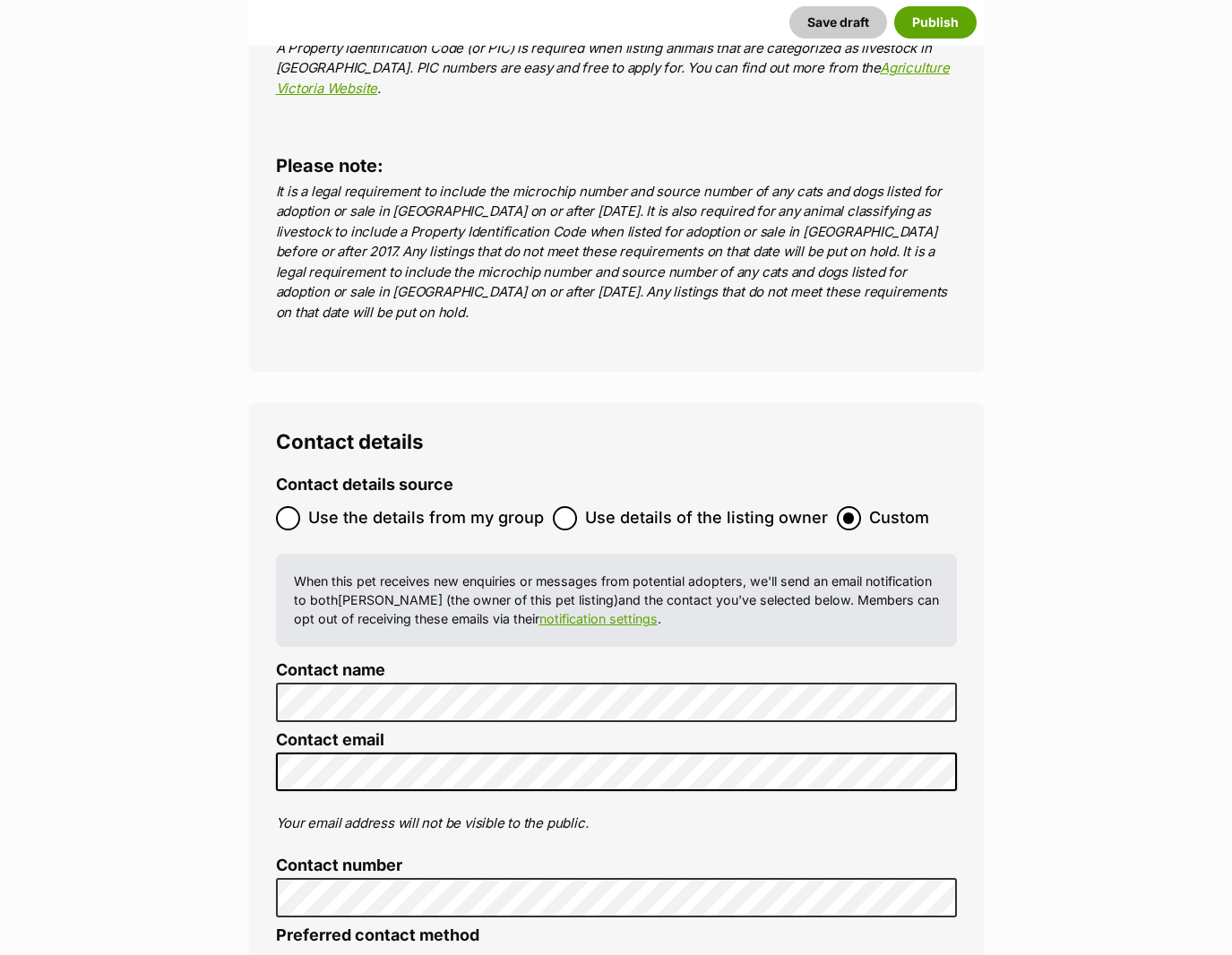
scroll to position [6907, 0]
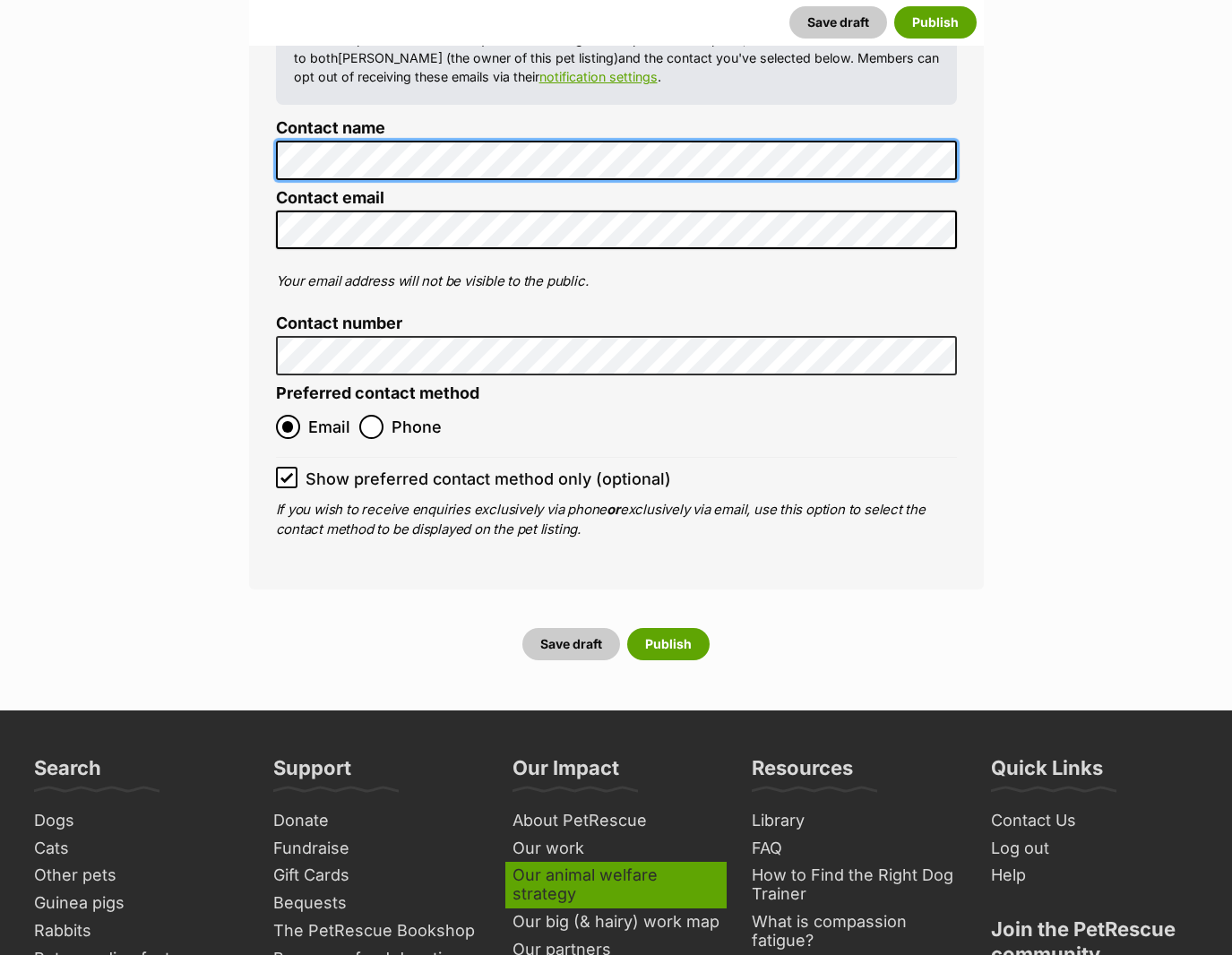
scroll to position [7535, 0]
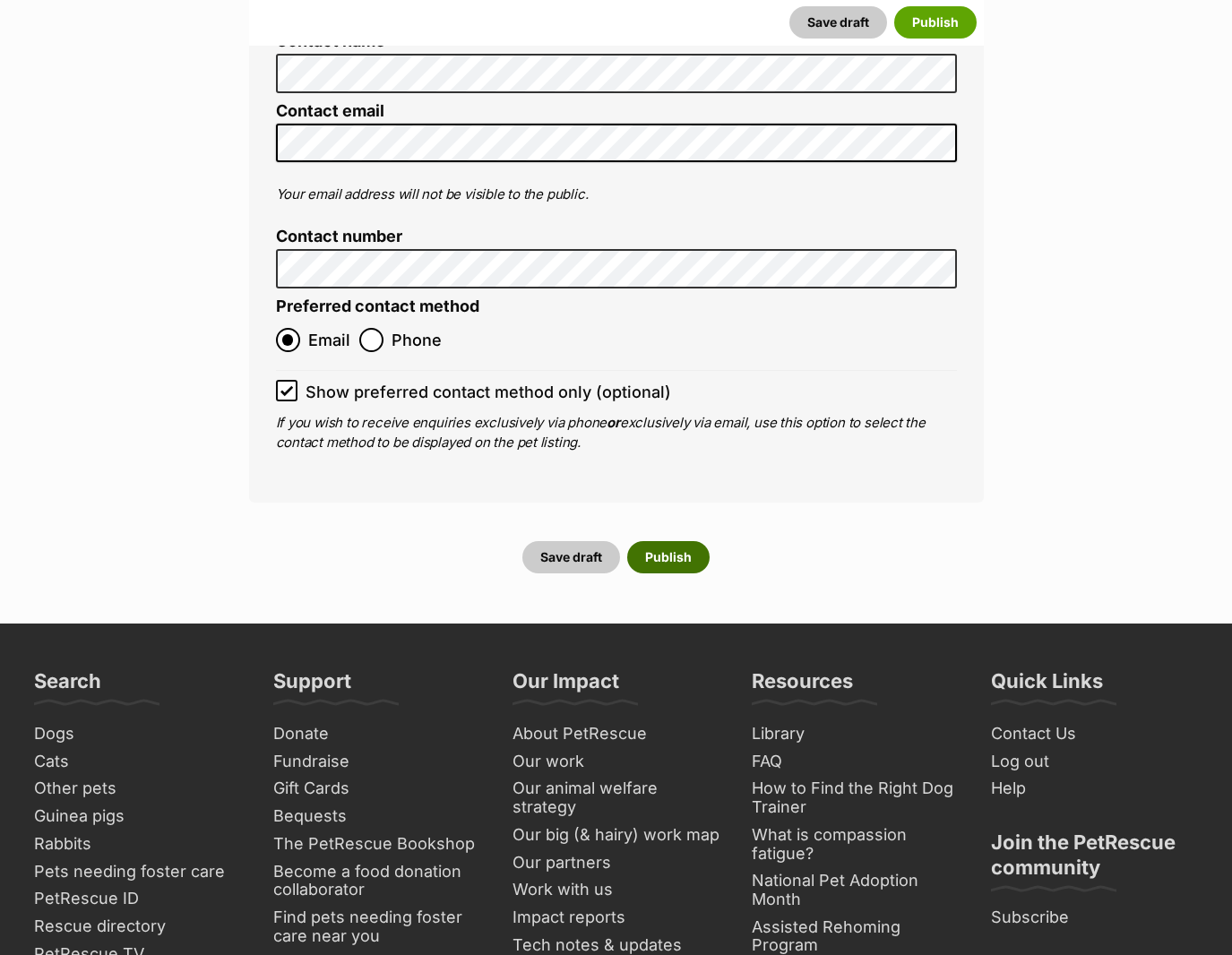
click at [661, 541] on button "Publish" at bounding box center [668, 557] width 83 height 32
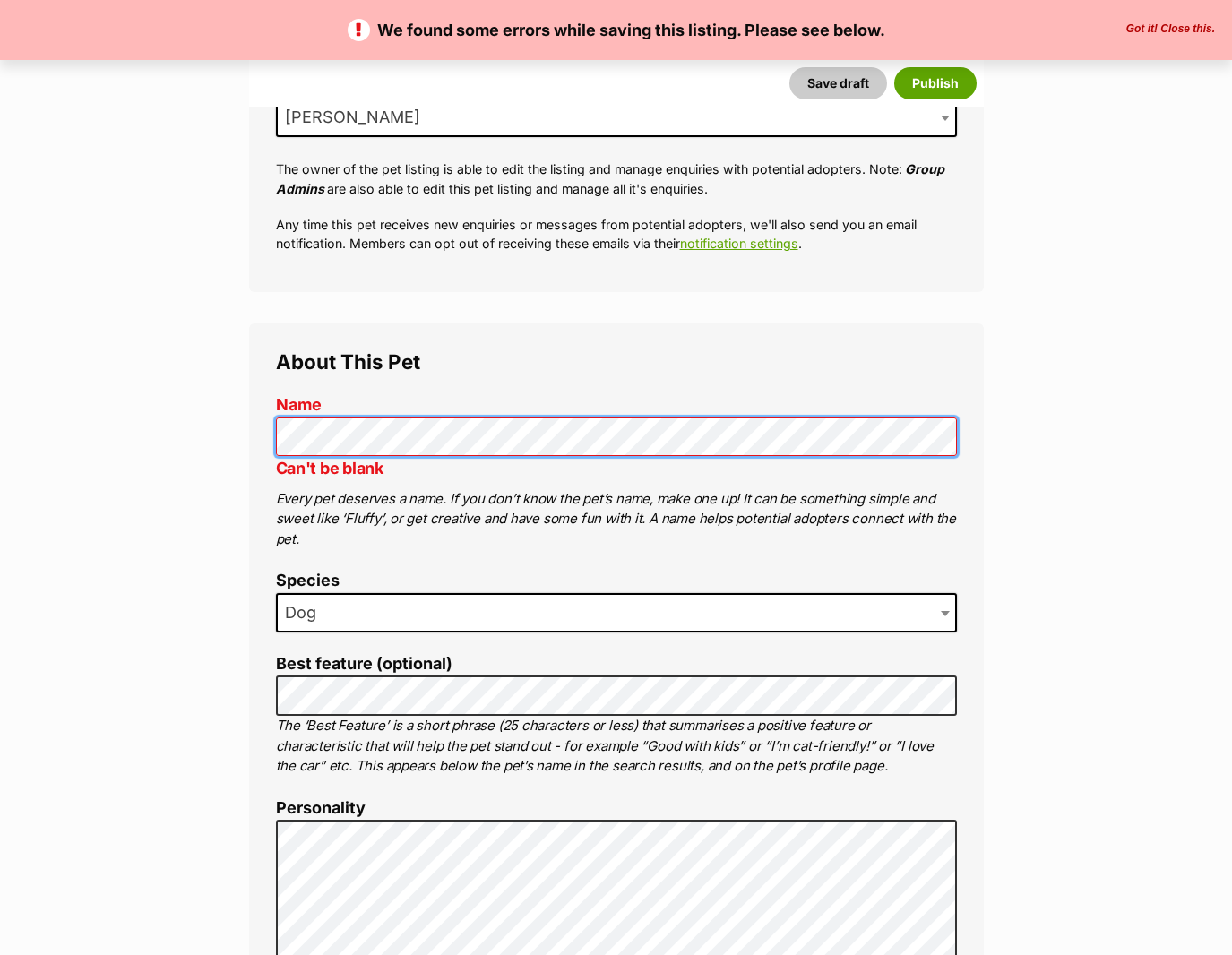
scroll to position [359, 0]
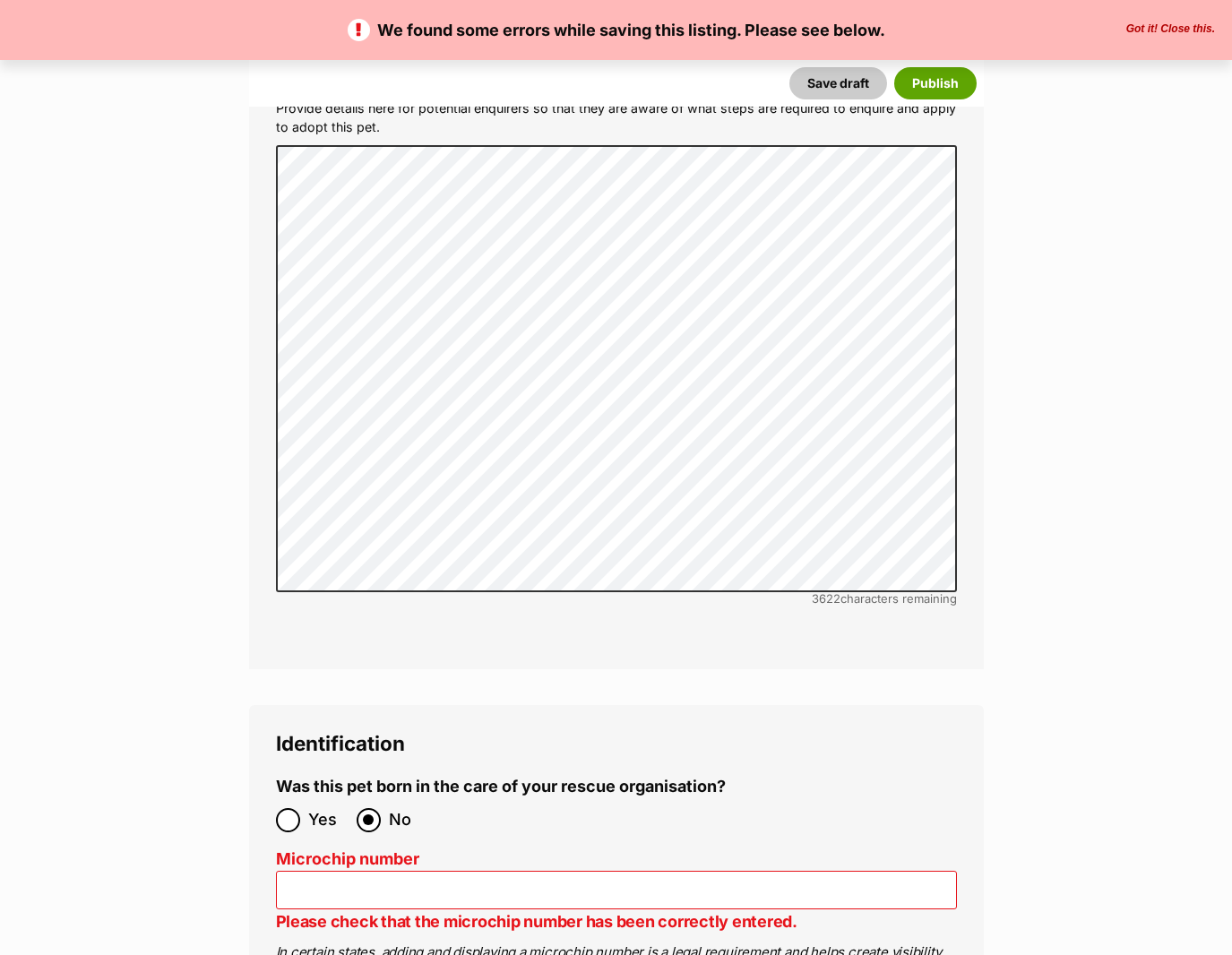
scroll to position [6184, 0]
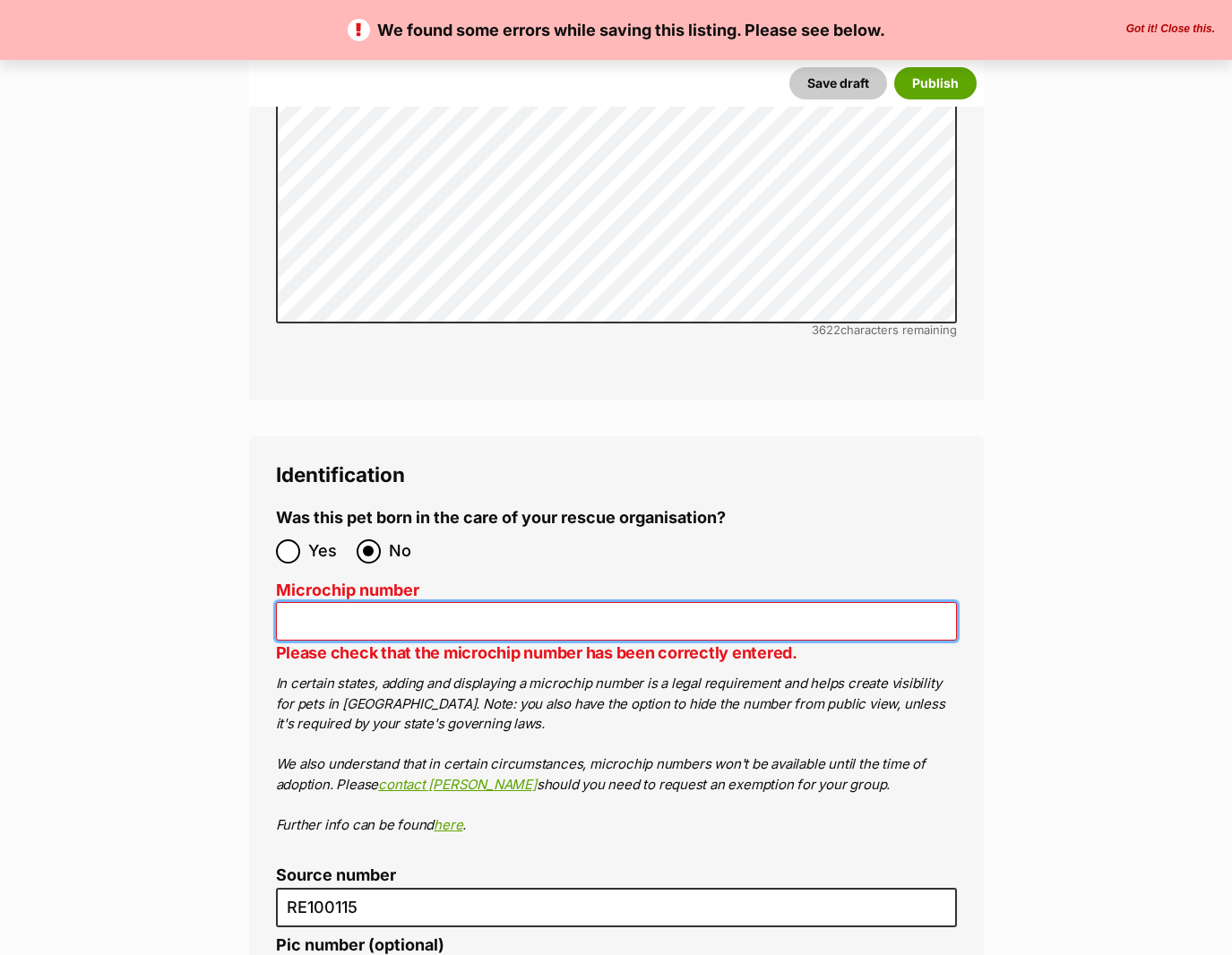
click at [387, 602] on input "Microchip number" at bounding box center [616, 621] width 681 height 39
paste input "900164002360128"
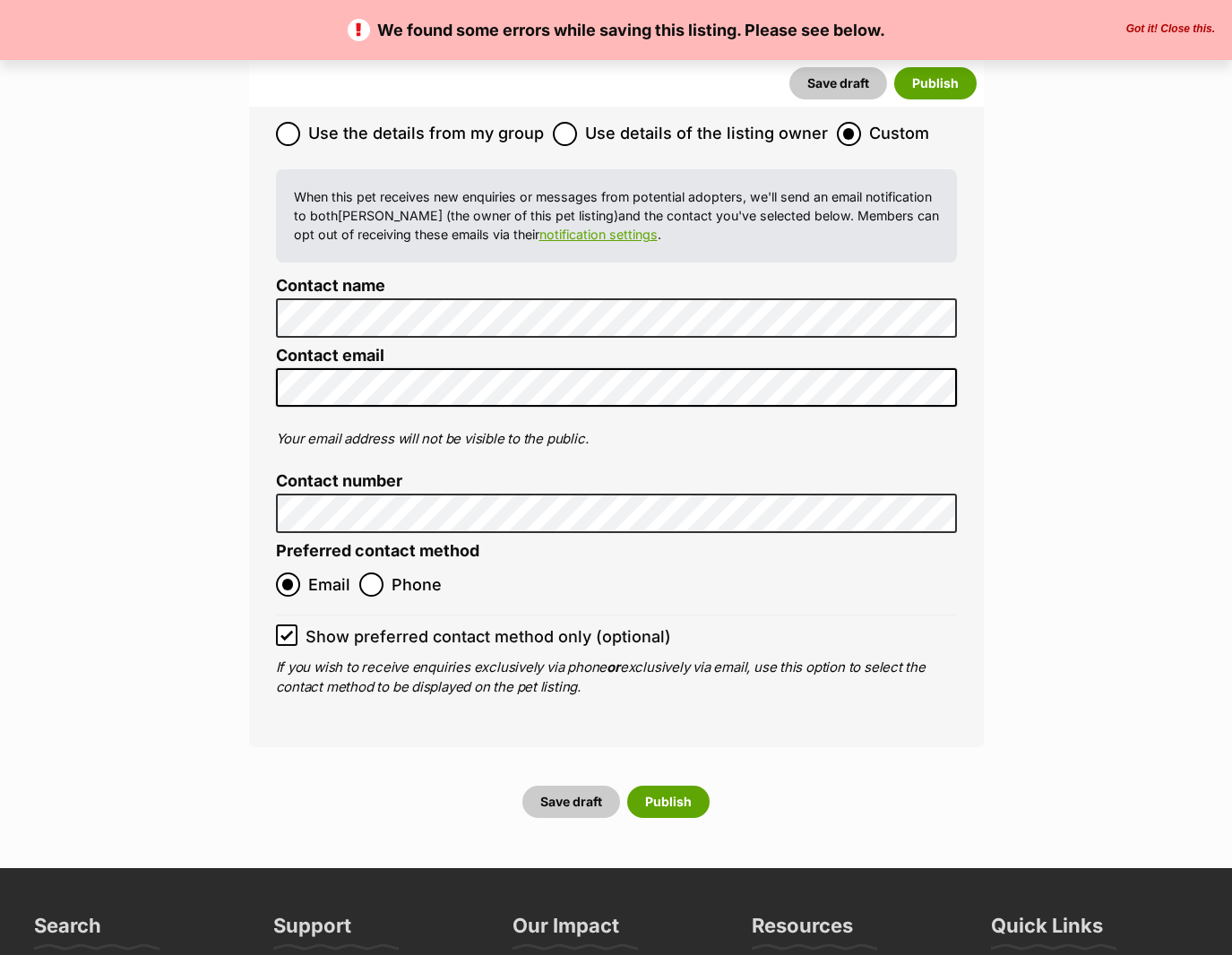
scroll to position [7976, 0]
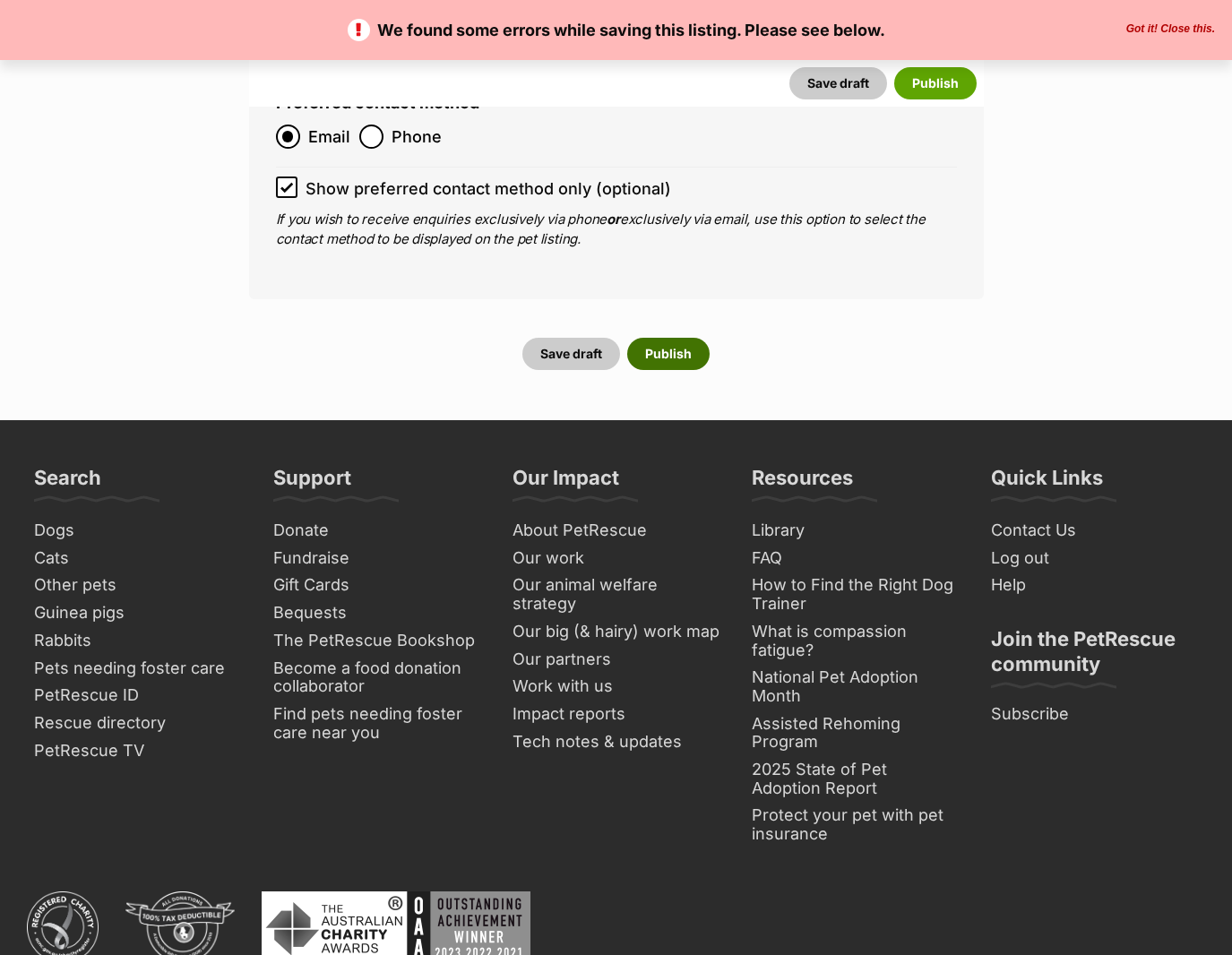
type input "900164002360128"
click at [676, 338] on button "Publish" at bounding box center [668, 354] width 83 height 32
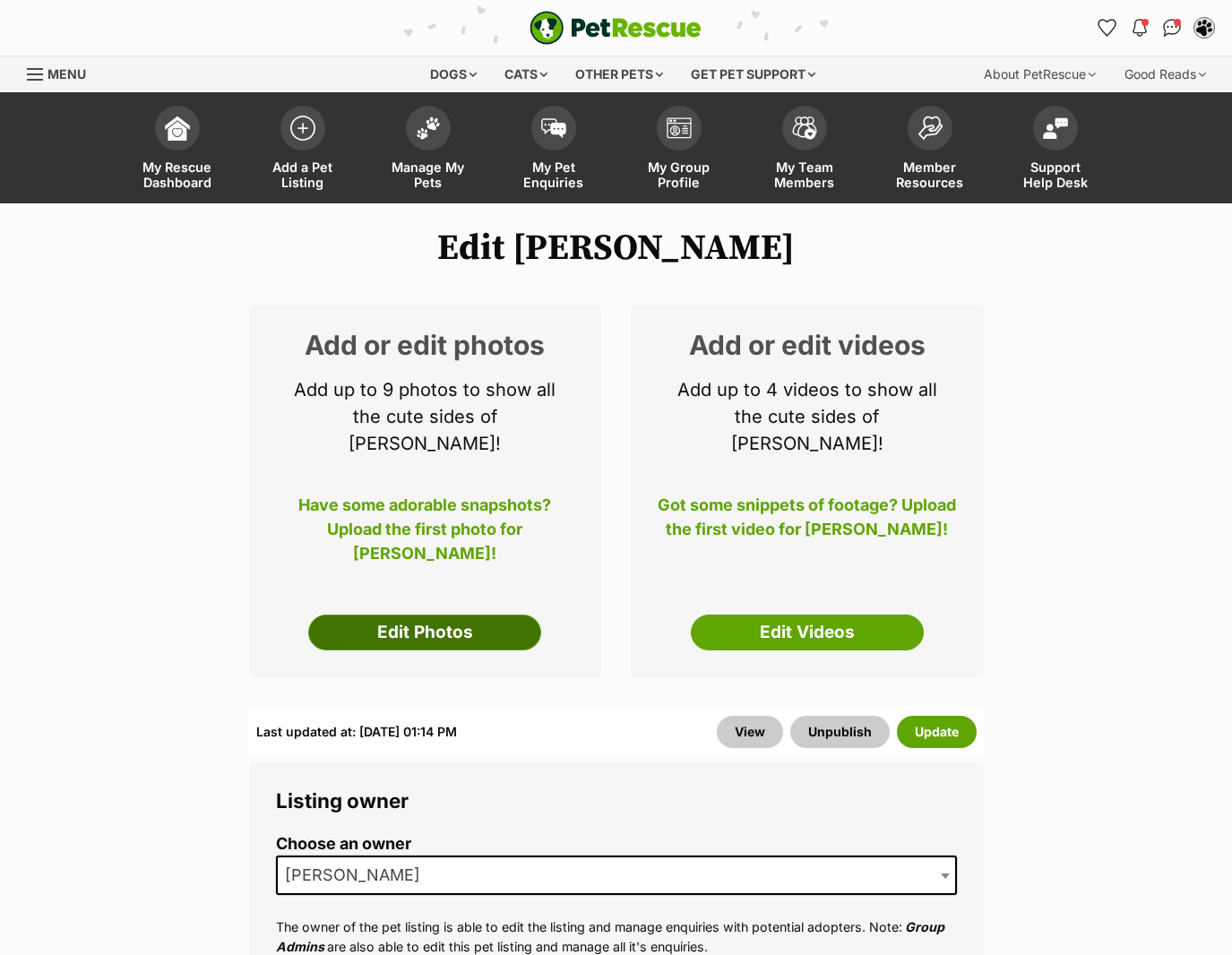
click at [454, 615] on link "Edit Photos" at bounding box center [424, 633] width 233 height 36
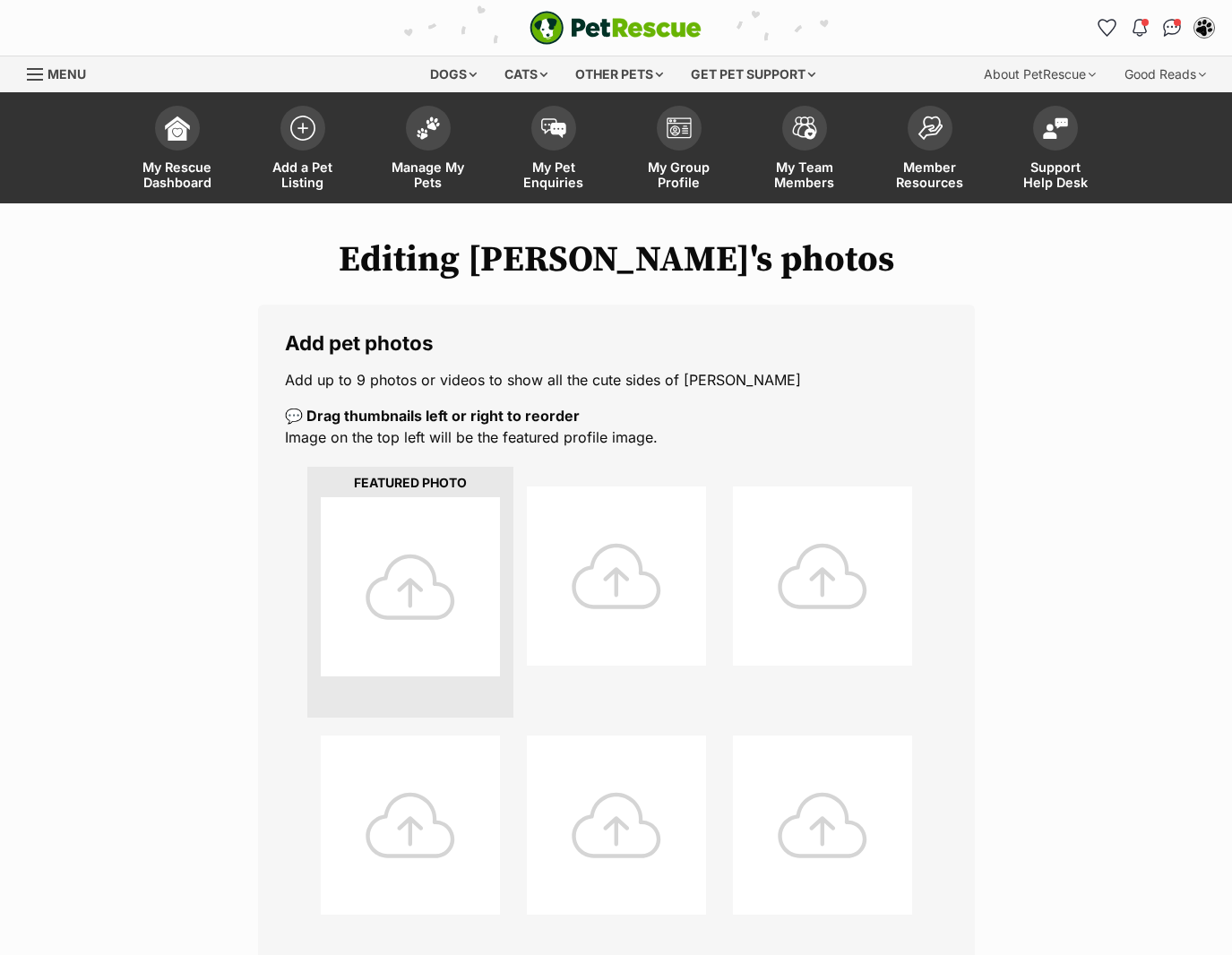
click at [421, 581] on div at bounding box center [410, 587] width 179 height 179
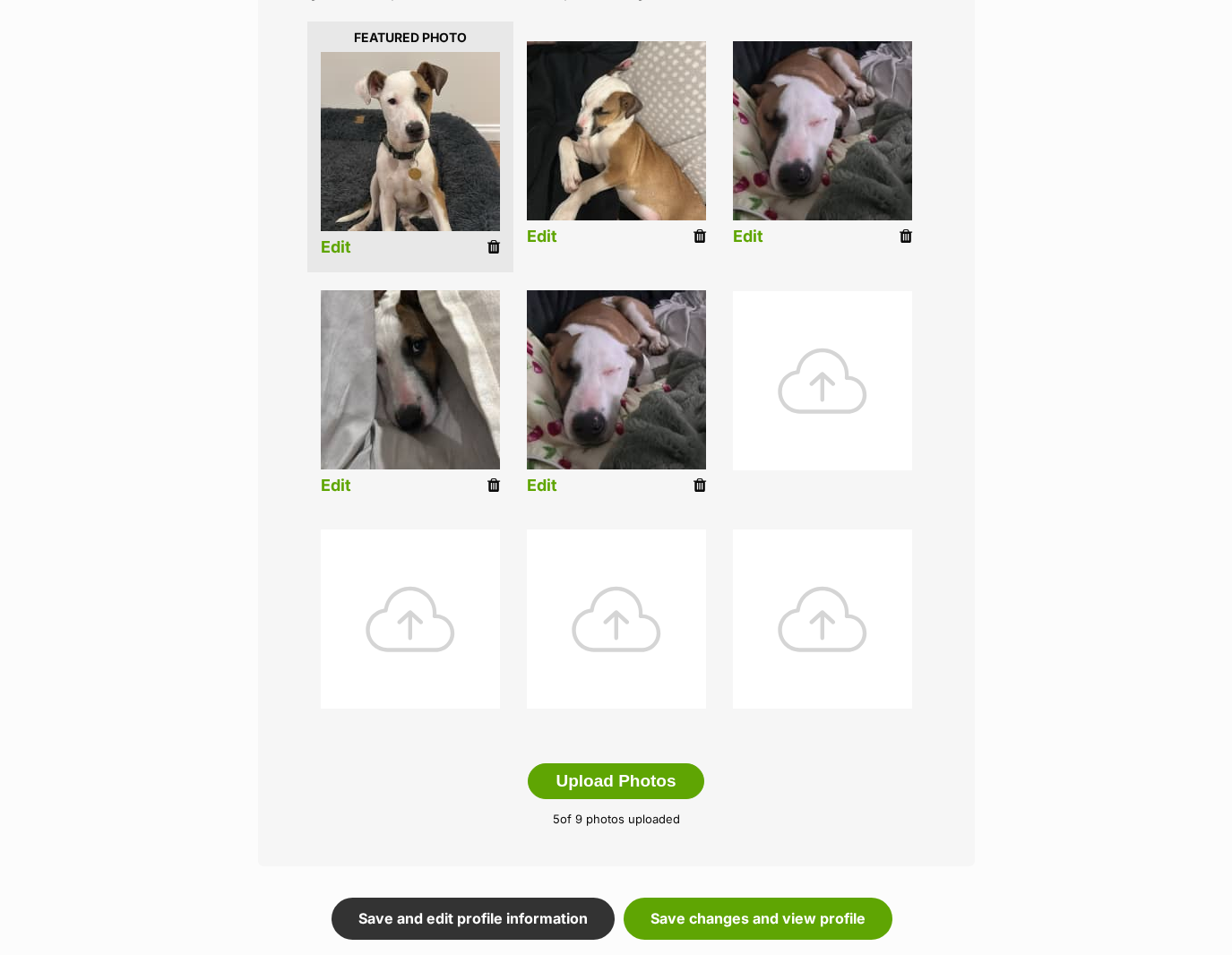
scroll to position [448, 0]
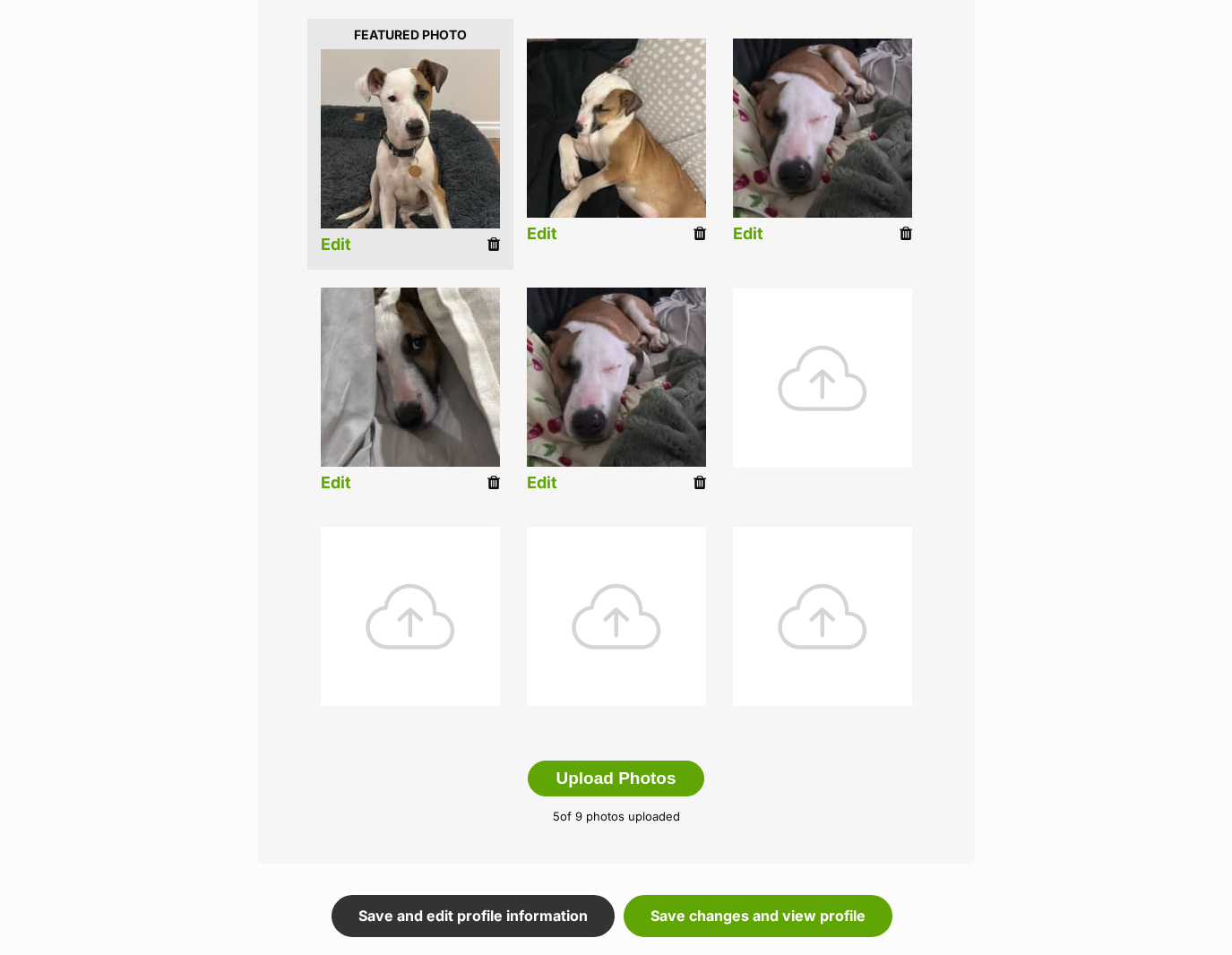
click at [699, 484] on icon at bounding box center [700, 482] width 12 height 16
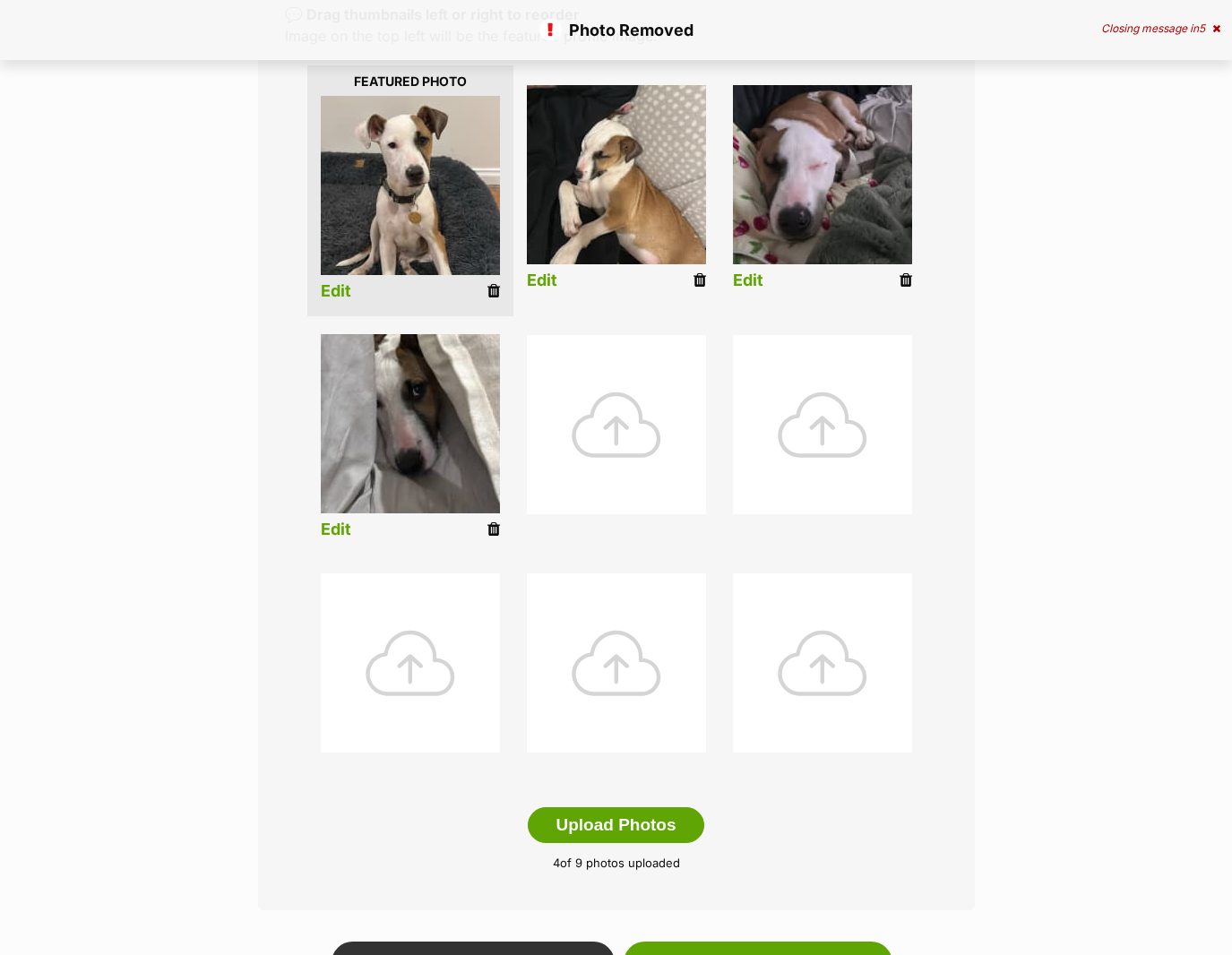
scroll to position [537, 0]
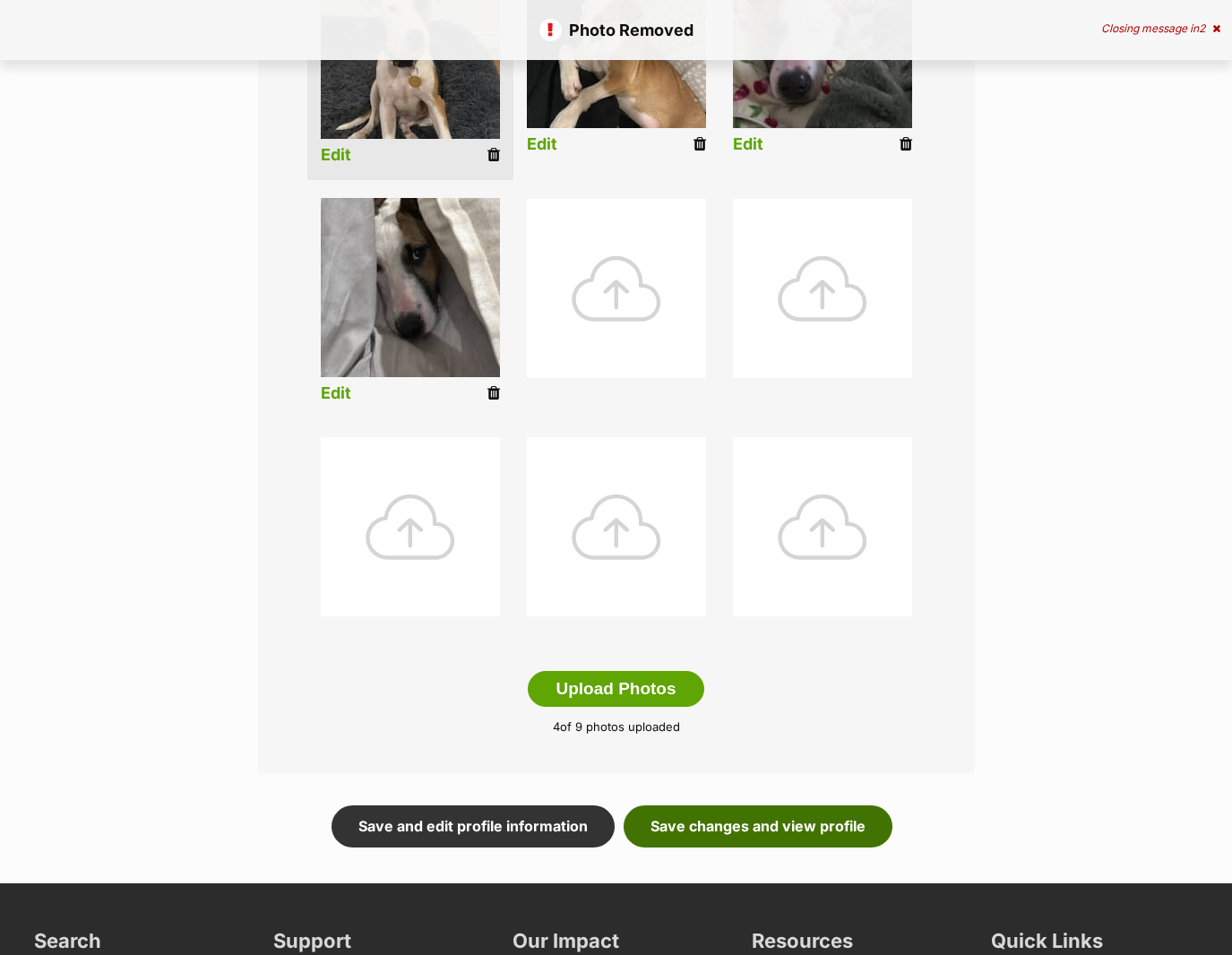
click at [678, 822] on link "Save changes and view profile" at bounding box center [757, 826] width 269 height 41
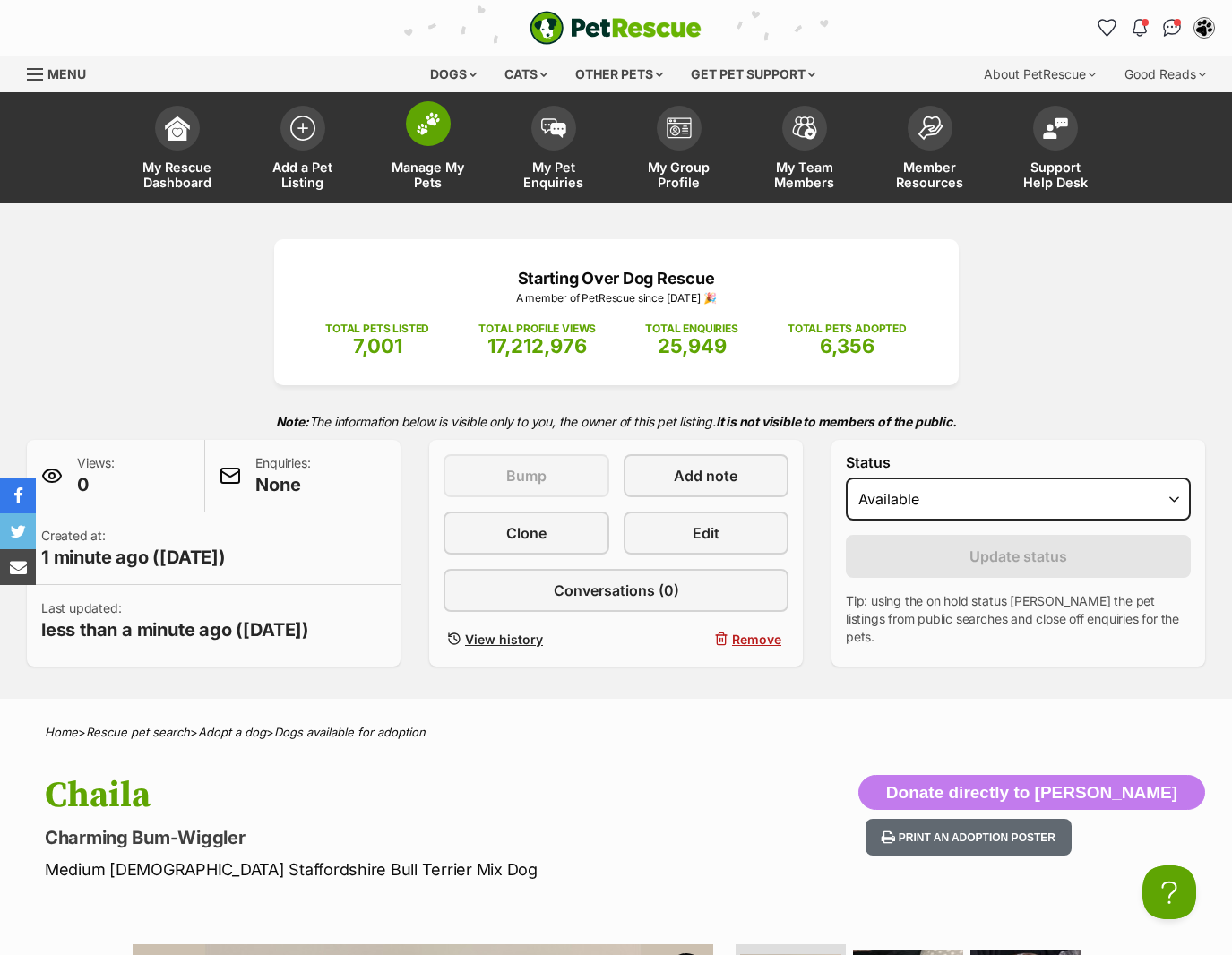
click at [444, 150] on link "Manage My Pets" at bounding box center [428, 150] width 125 height 106
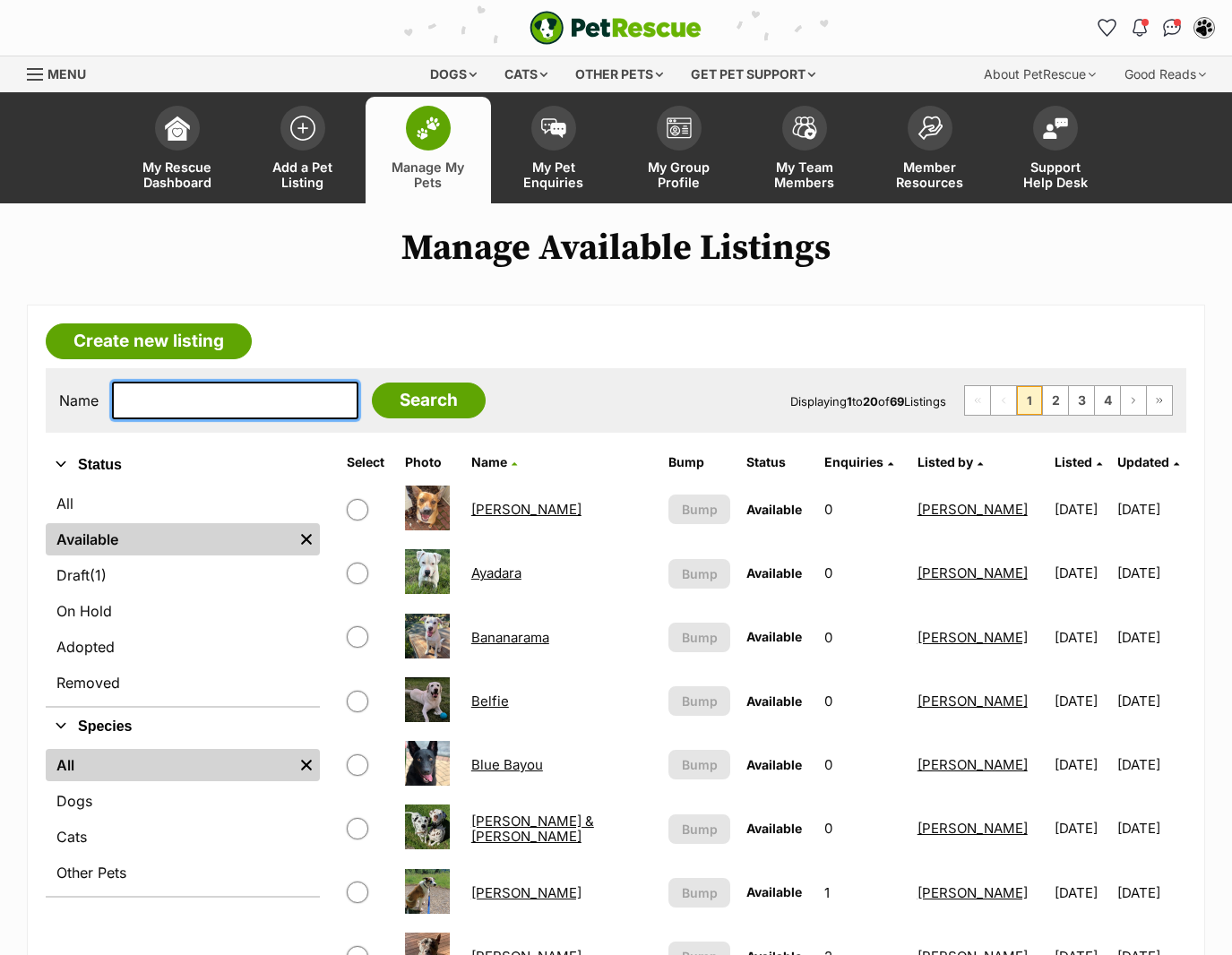
click at [191, 396] on input "text" at bounding box center [235, 401] width 247 height 38
type input "Flufferson"
click at [372, 383] on input "Search" at bounding box center [429, 401] width 114 height 36
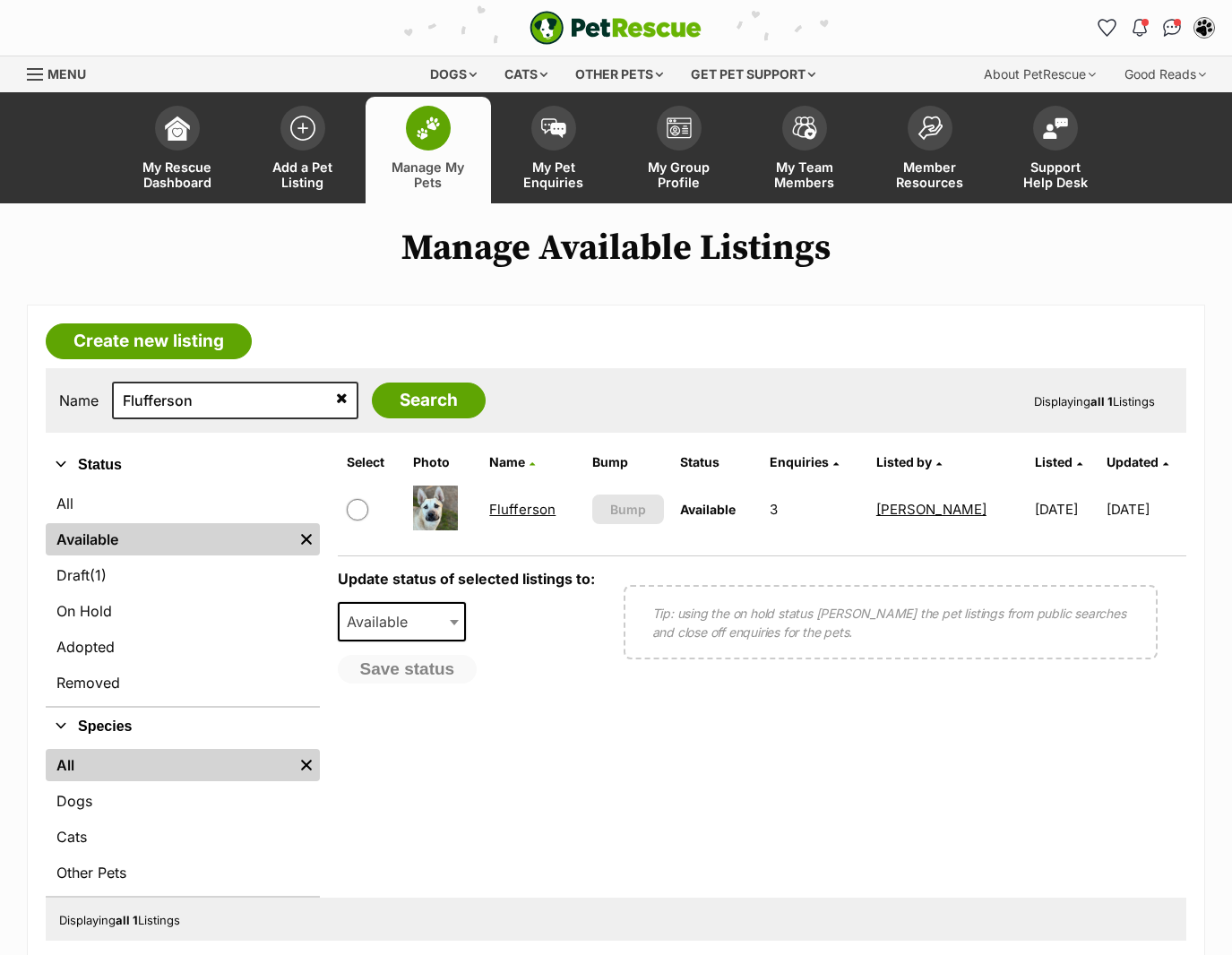
click at [517, 513] on link "Flufferson" at bounding box center [522, 510] width 66 height 17
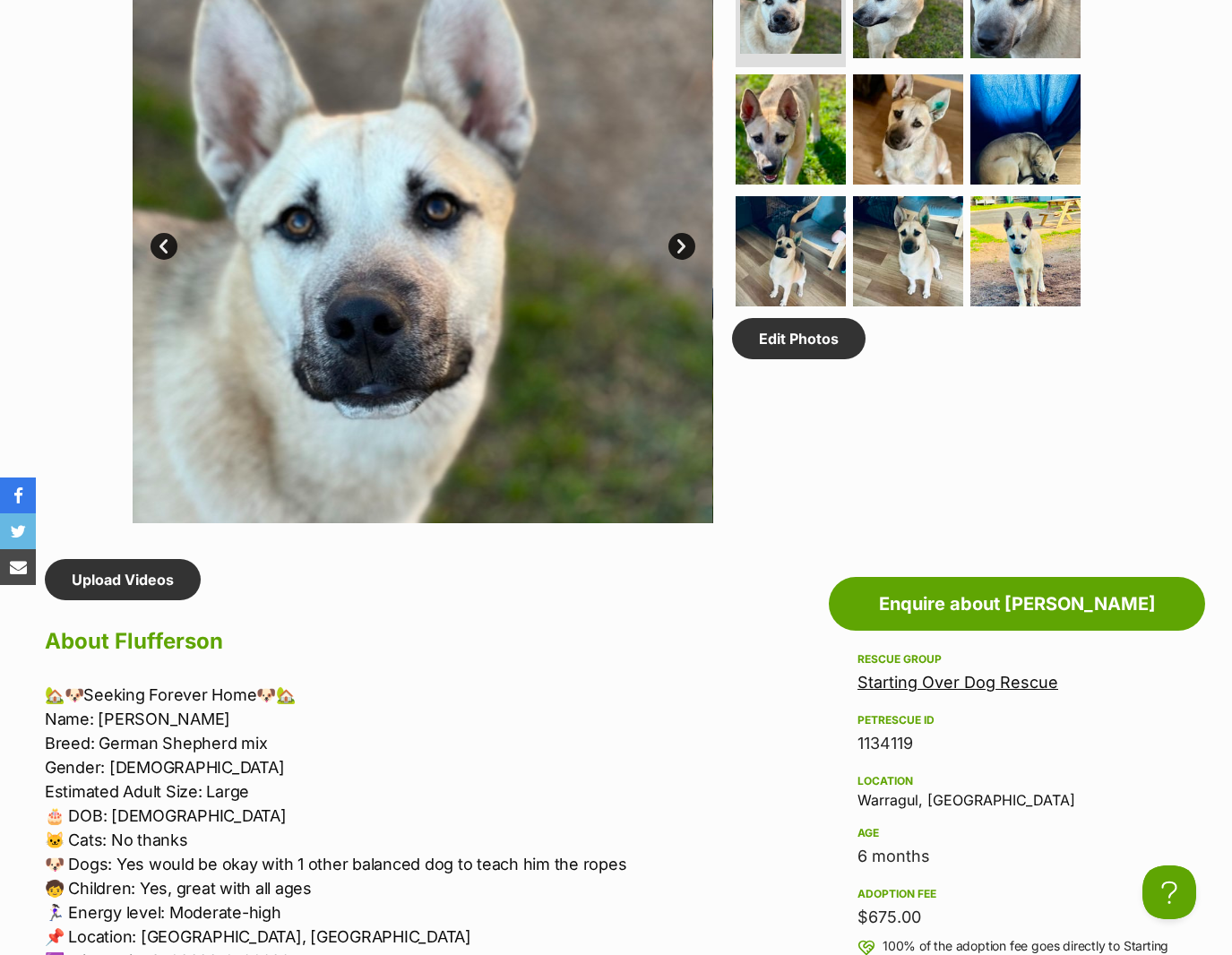
scroll to position [896, 0]
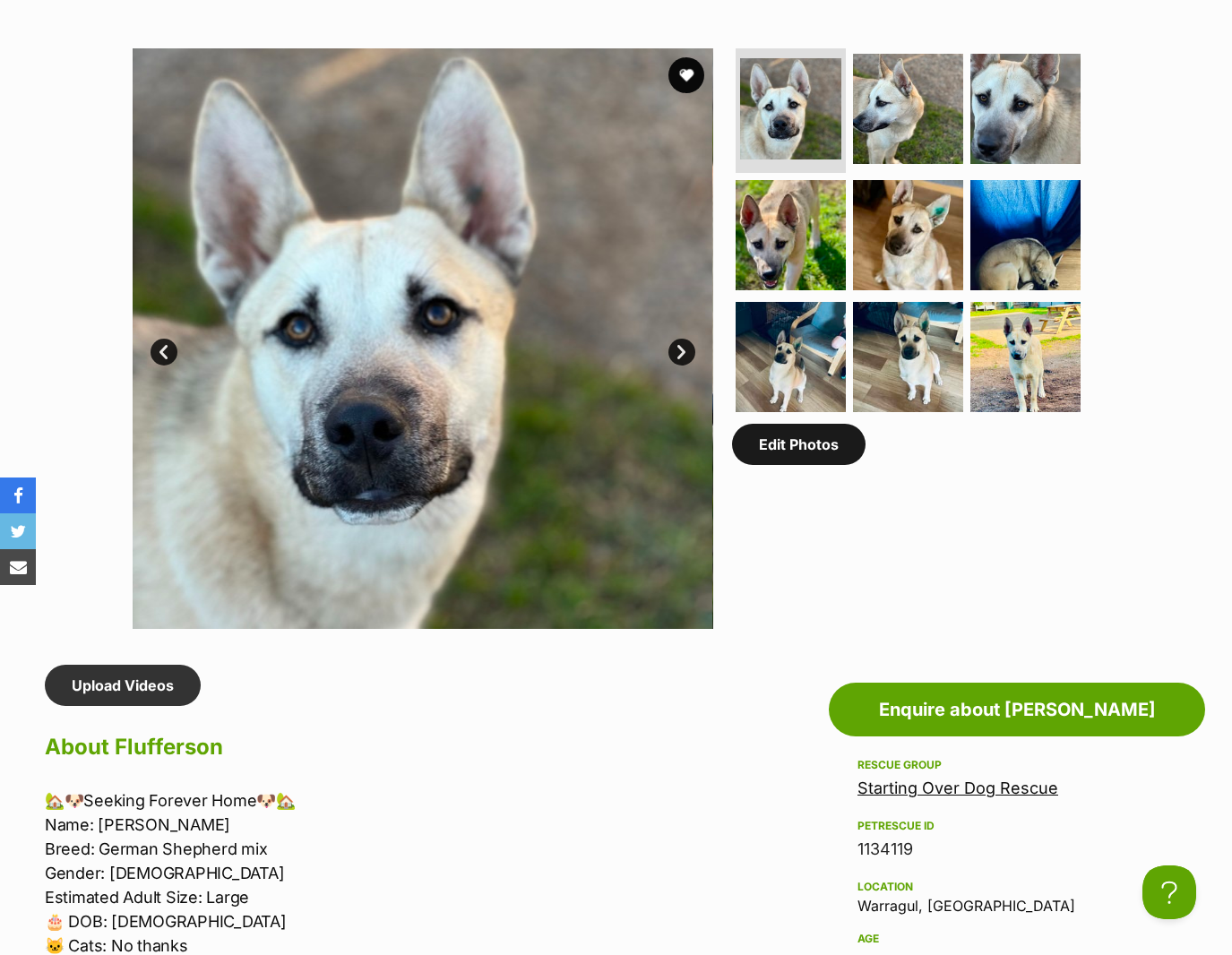
click at [814, 457] on link "Edit Photos" at bounding box center [798, 444] width 134 height 41
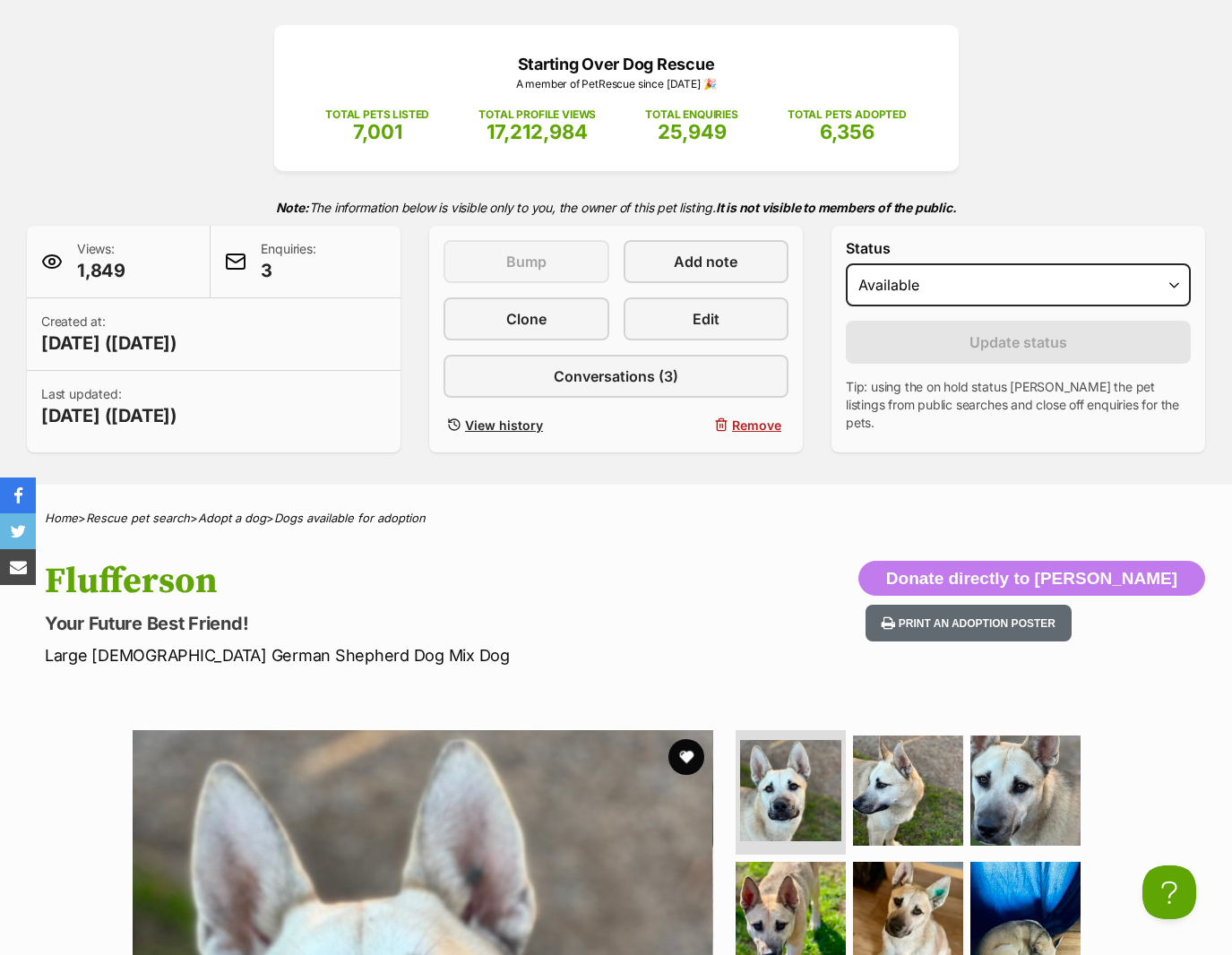
scroll to position [0, 0]
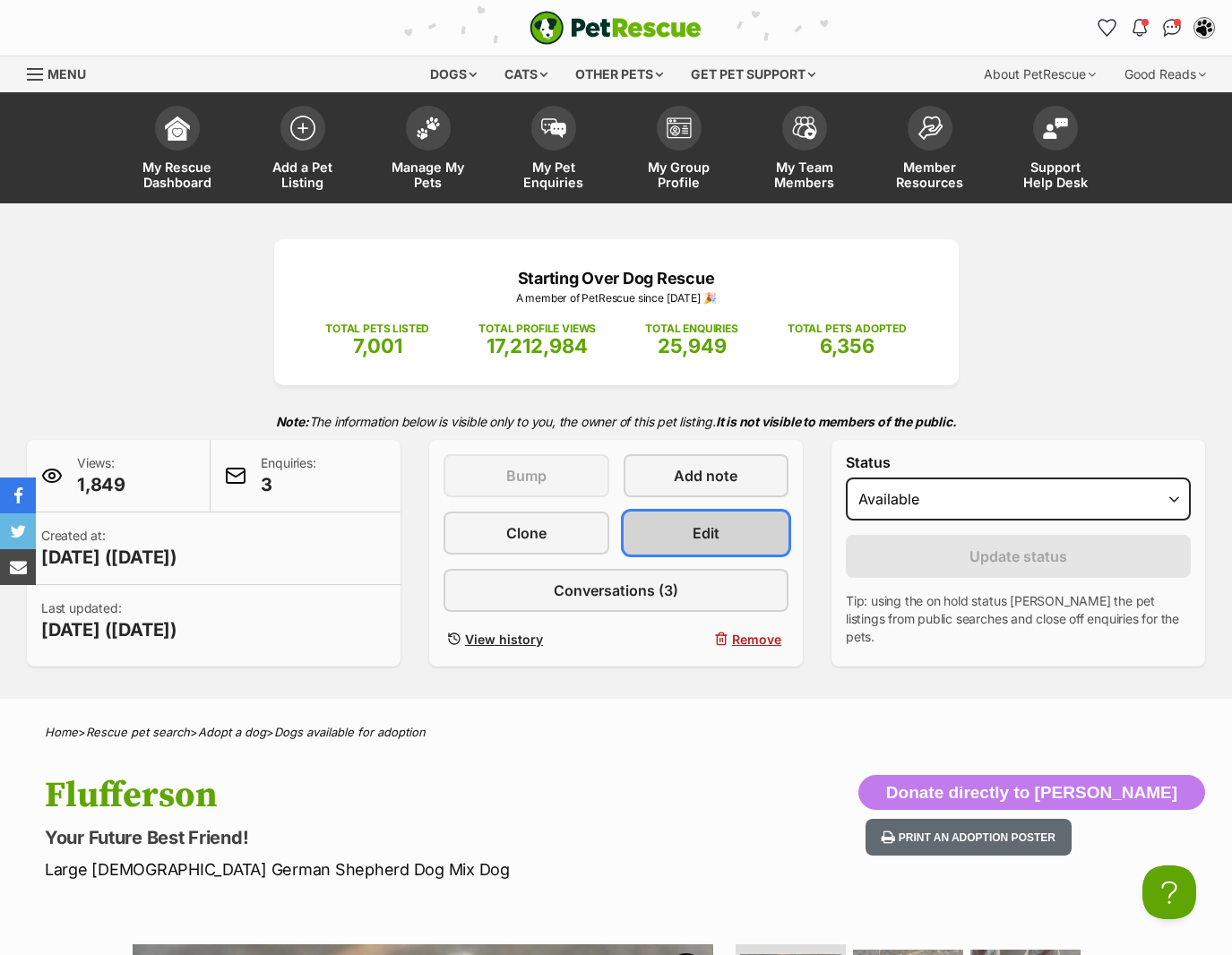
click at [673, 539] on link "Edit" at bounding box center [706, 533] width 166 height 43
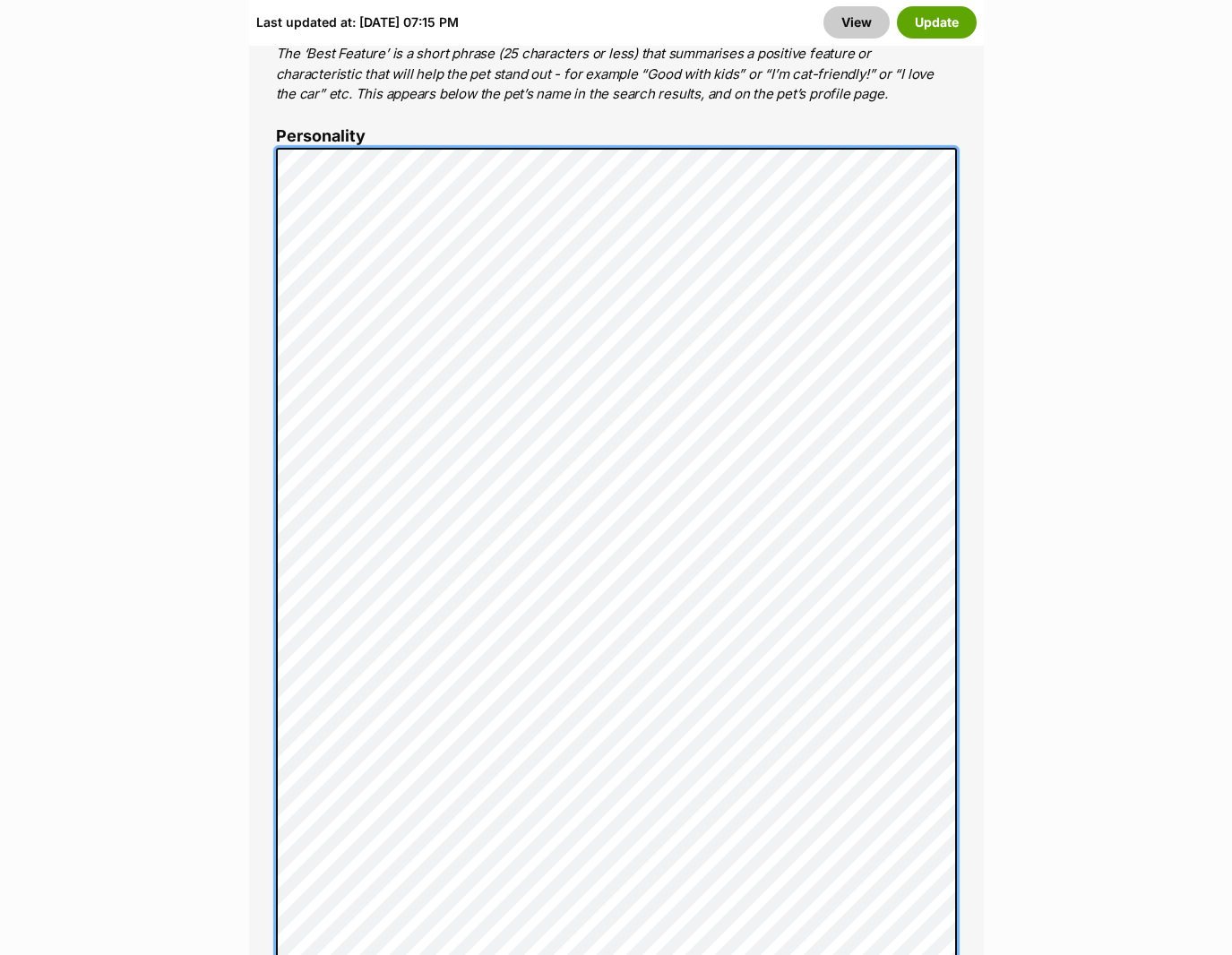
scroll to position [1427, 0]
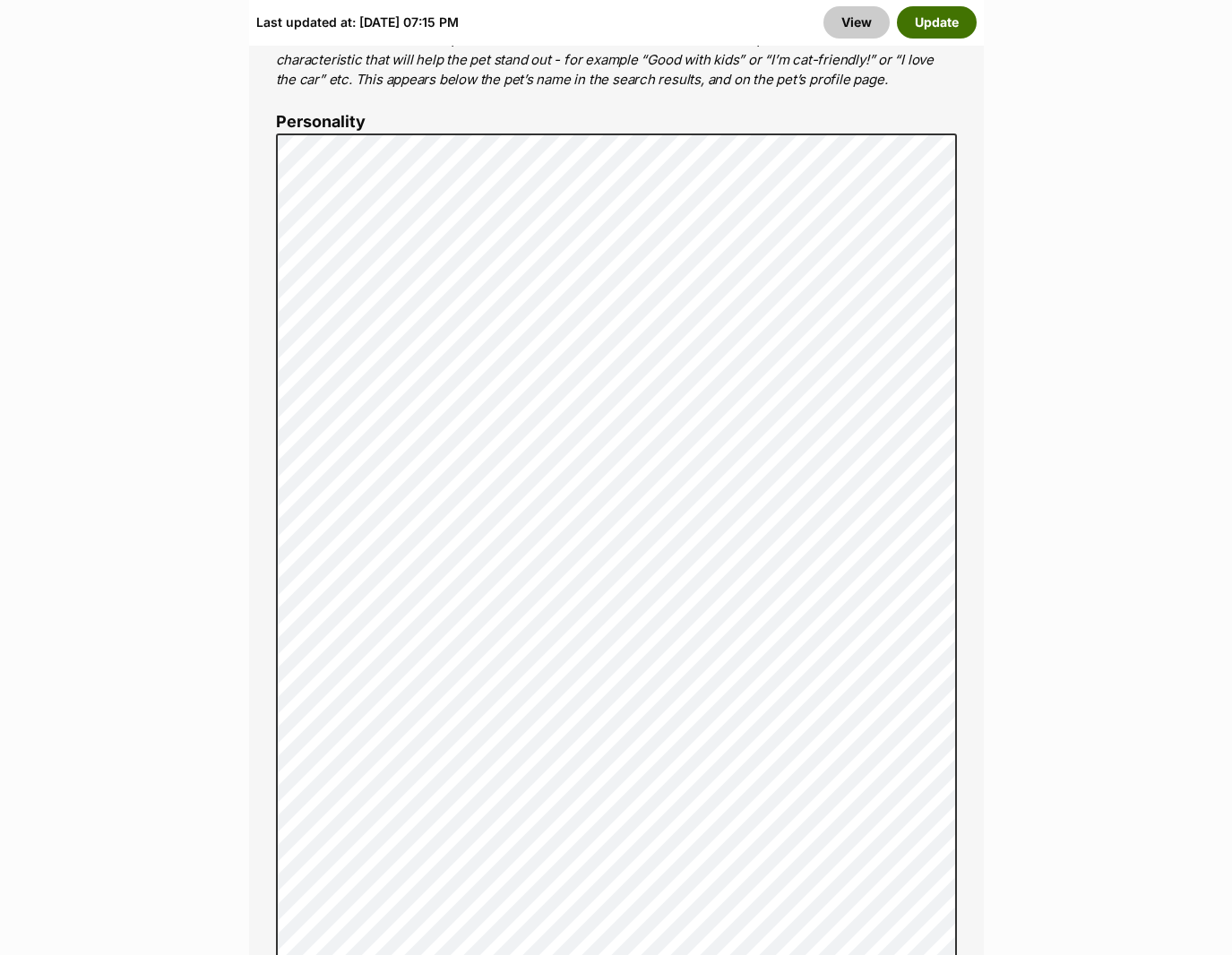
click at [929, 28] on button "Update" at bounding box center [937, 23] width 80 height 32
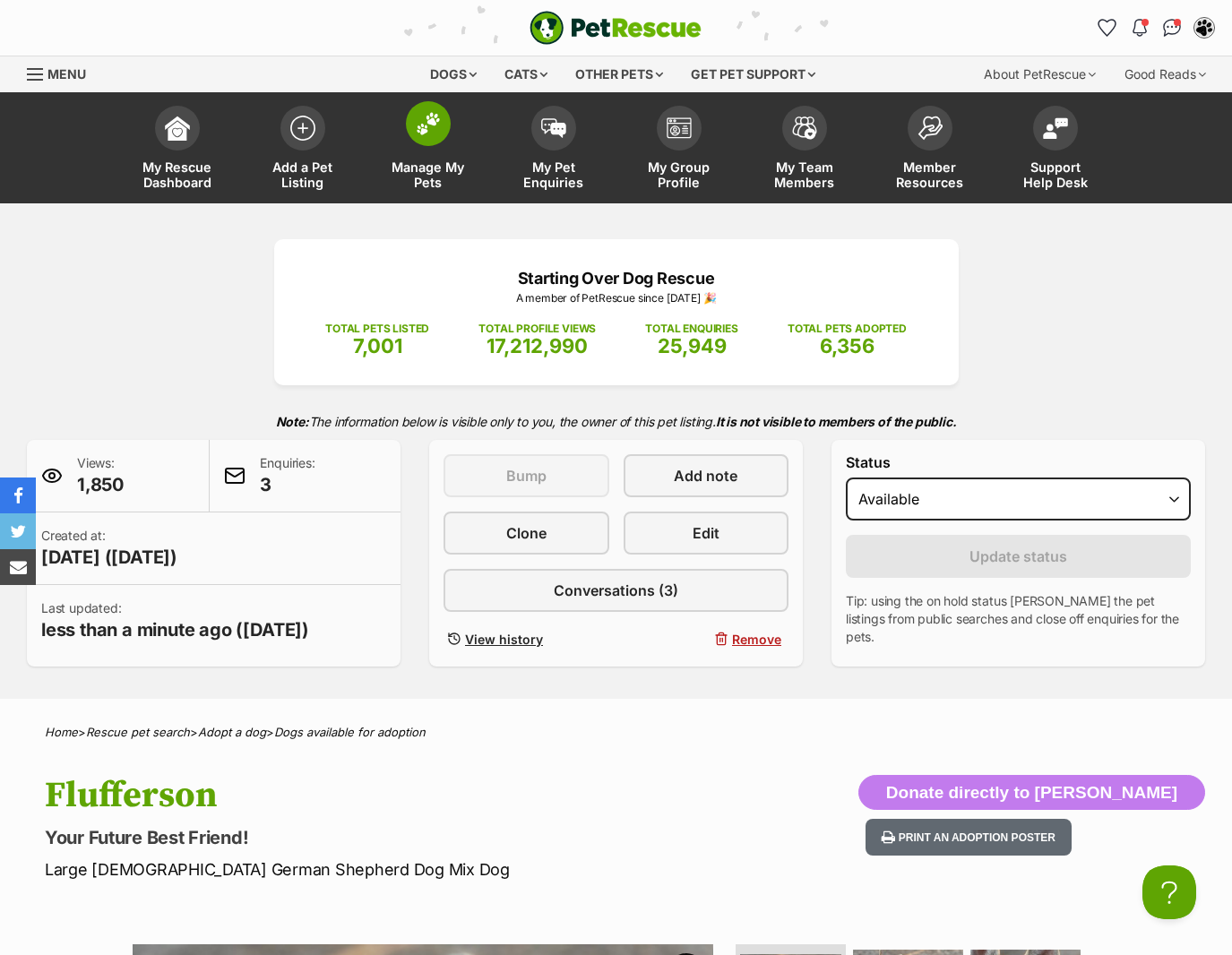
click at [435, 150] on link "Manage My Pets" at bounding box center [428, 150] width 125 height 106
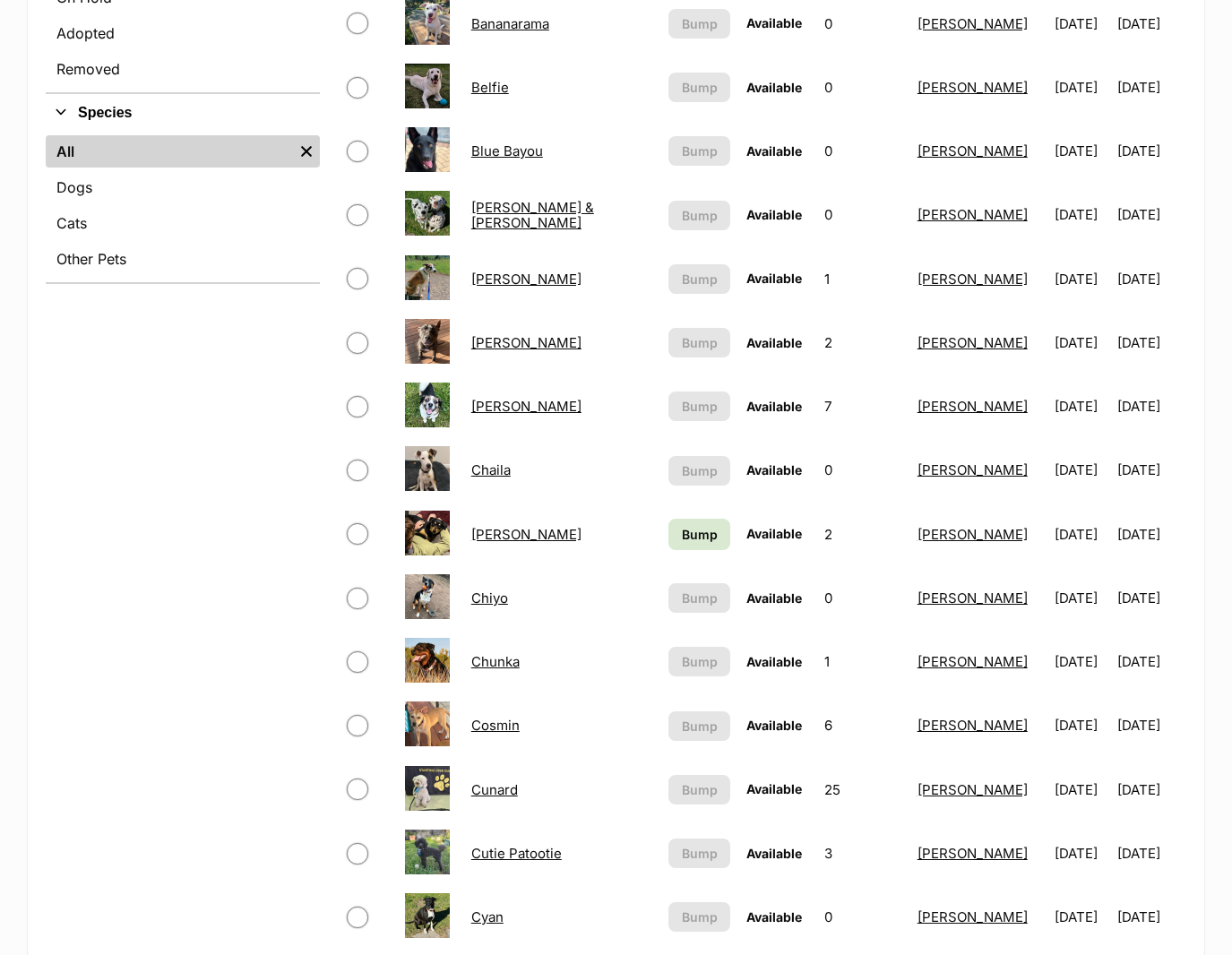
scroll to position [807, 0]
